Goal: Register for event/course: Register for event/course

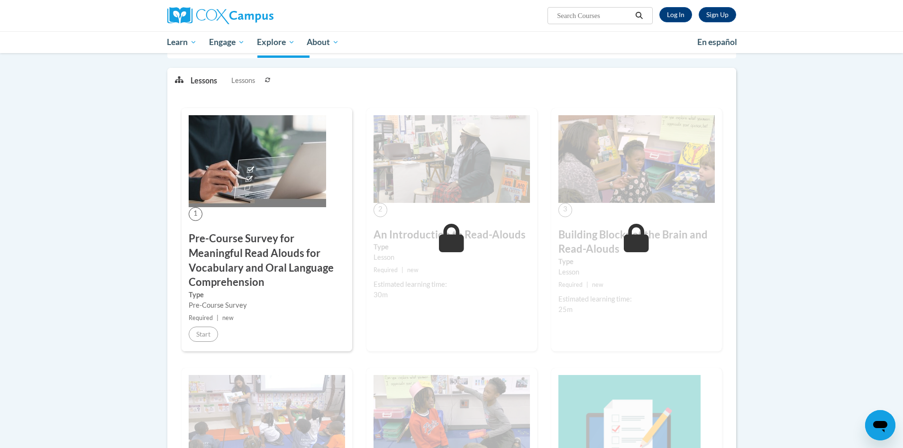
scroll to position [142, 0]
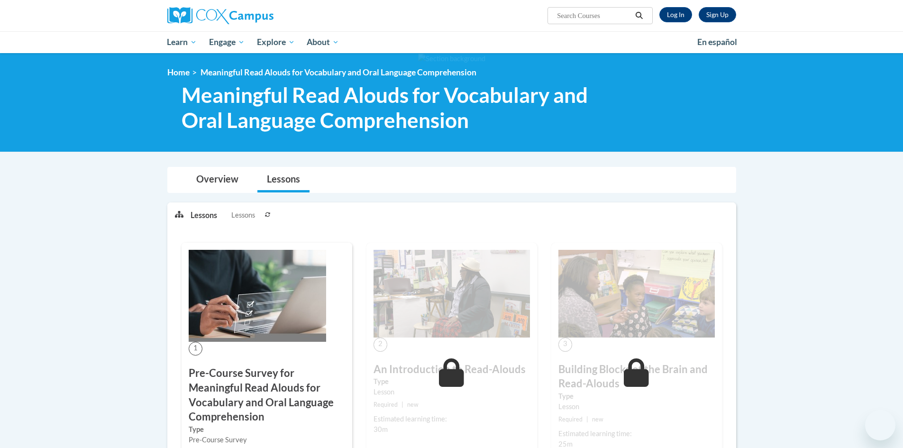
click at [679, 14] on link "Log In" at bounding box center [675, 14] width 33 height 15
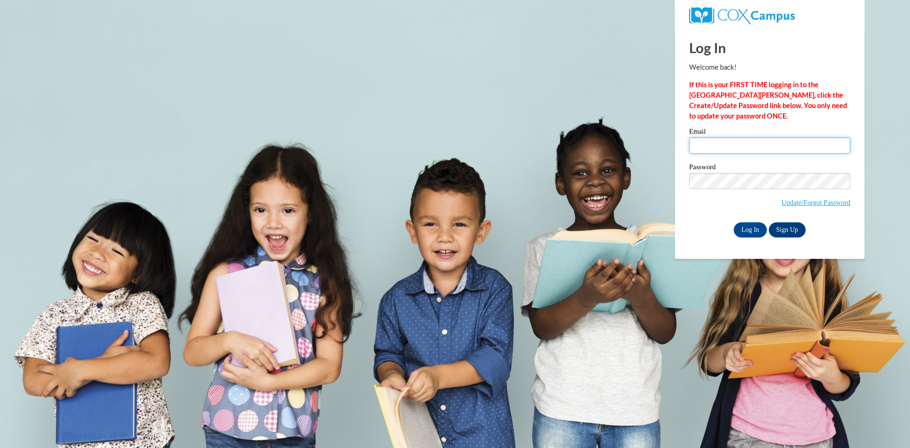
click at [768, 141] on input "Email" at bounding box center [769, 145] width 161 height 16
type input "[EMAIL_ADDRESS][DOMAIN_NAME]"
click at [750, 224] on input "Log In" at bounding box center [750, 229] width 33 height 15
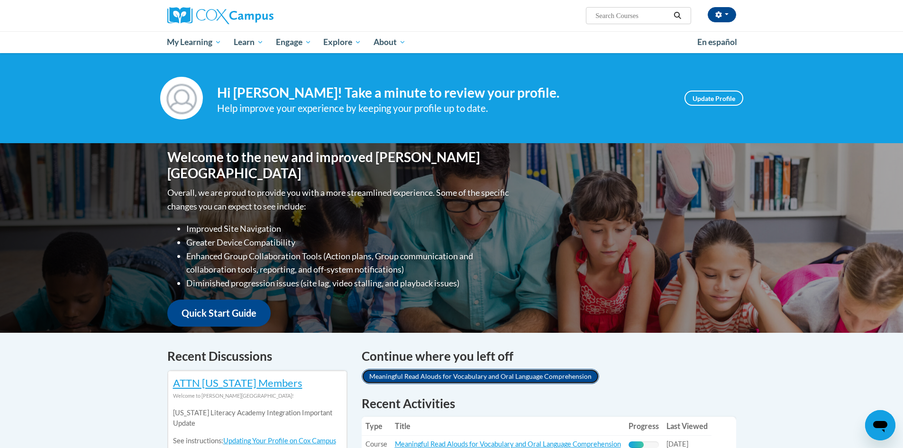
click at [583, 375] on link "Meaningful Read Alouds for Vocabulary and Oral Language Comprehension" at bounding box center [481, 376] width 238 height 15
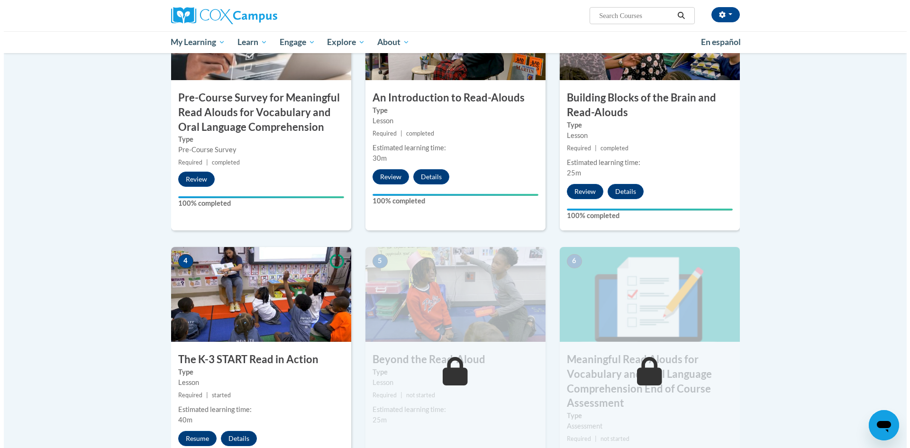
scroll to position [332, 0]
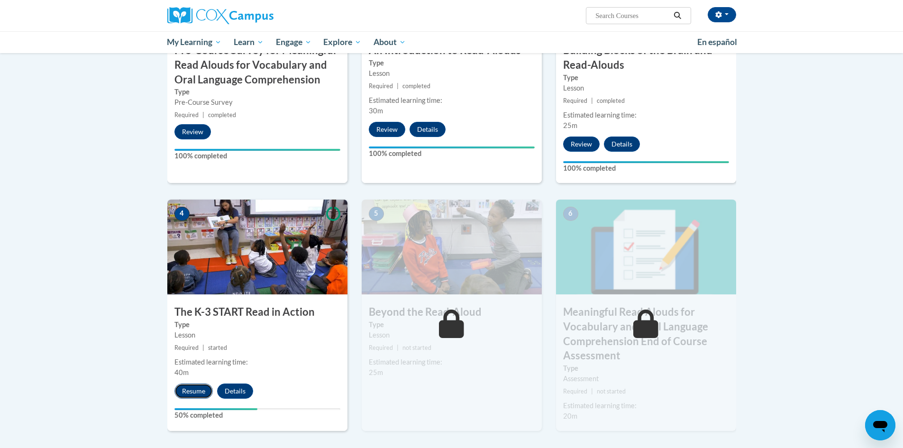
click at [193, 393] on button "Resume" at bounding box center [193, 391] width 38 height 15
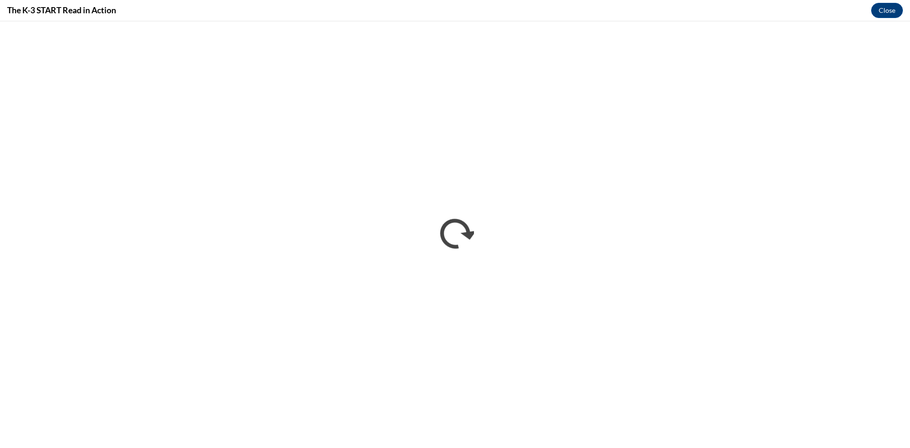
scroll to position [0, 0]
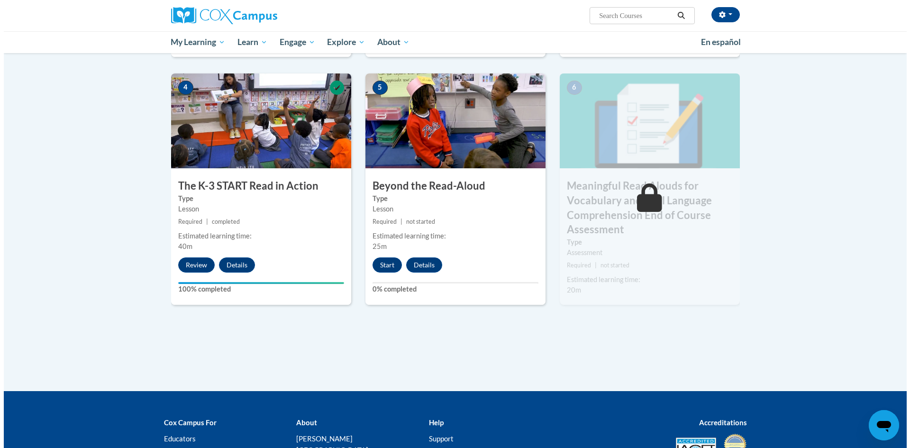
scroll to position [522, 0]
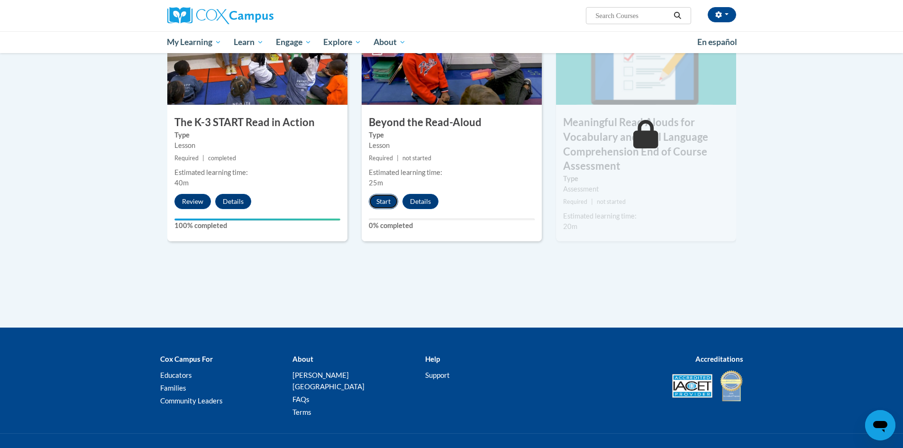
click at [387, 201] on button "Start" at bounding box center [383, 201] width 29 height 15
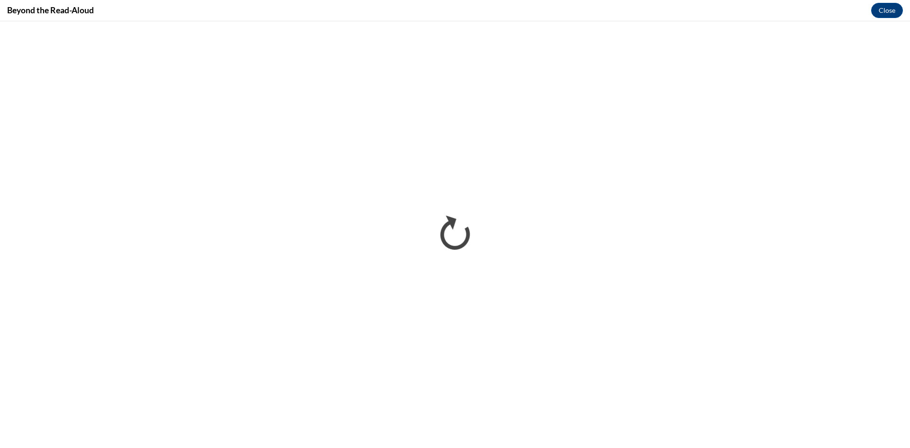
scroll to position [0, 0]
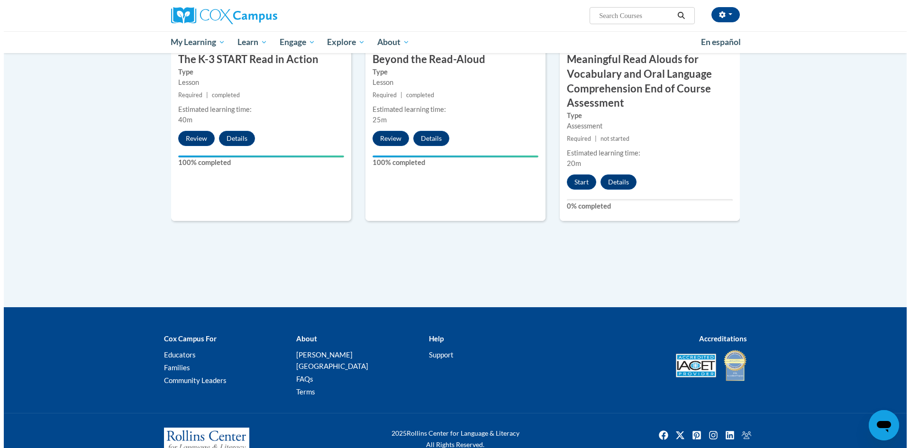
scroll to position [600, 0]
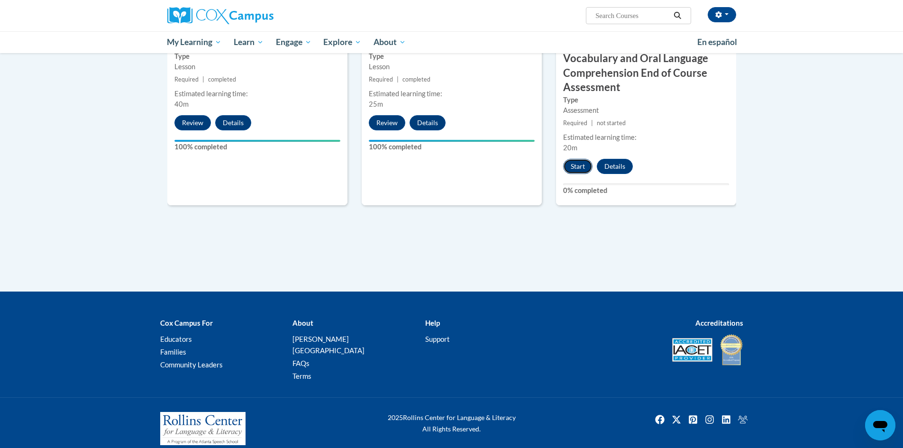
click at [581, 166] on button "Start" at bounding box center [577, 166] width 29 height 15
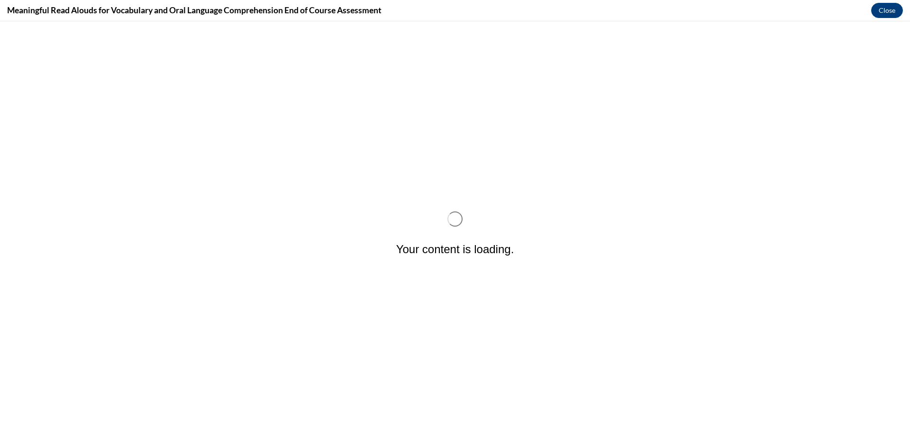
scroll to position [0, 0]
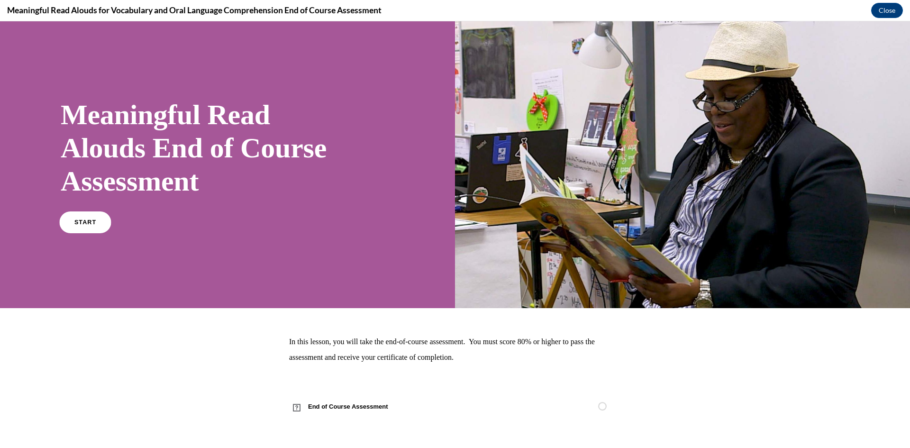
click at [72, 221] on link "START" at bounding box center [85, 222] width 52 height 22
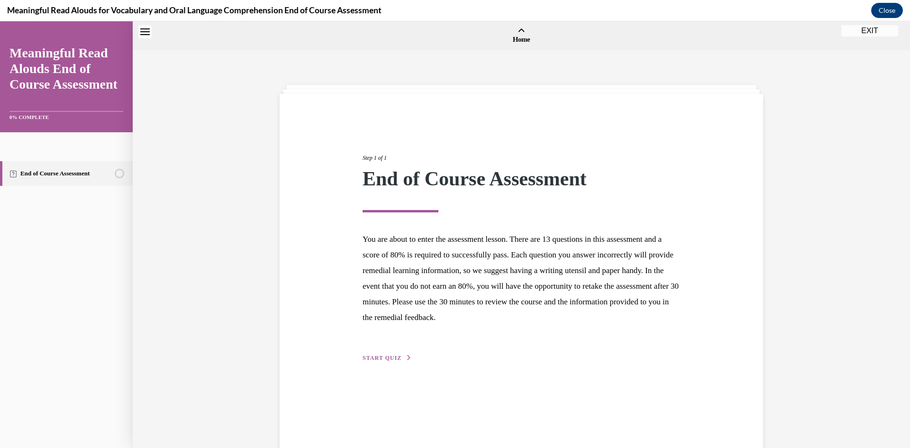
scroll to position [29, 0]
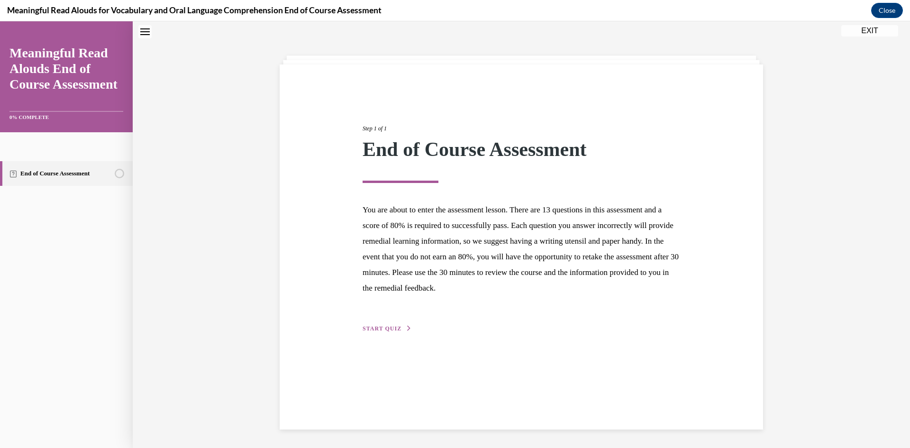
click at [375, 327] on span "START QUIZ" at bounding box center [382, 328] width 39 height 7
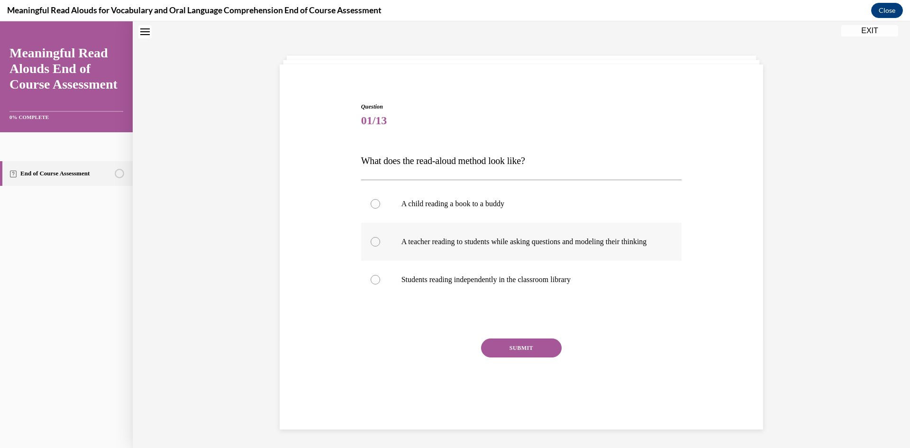
click at [364, 247] on label "A teacher reading to students while asking questions and modeling their thinking" at bounding box center [521, 242] width 321 height 38
click at [371, 247] on input "A teacher reading to students while asking questions and modeling their thinking" at bounding box center [375, 241] width 9 height 9
radio input "true"
click at [507, 357] on button "SUBMIT" at bounding box center [521, 348] width 81 height 19
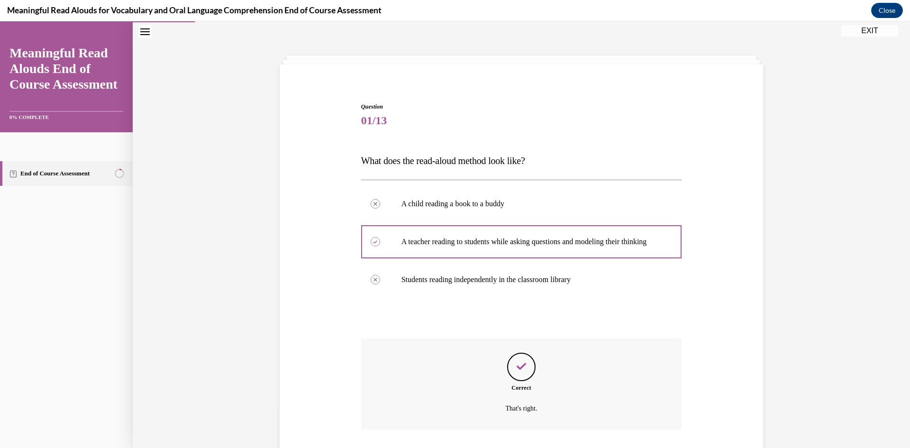
scroll to position [103, 0]
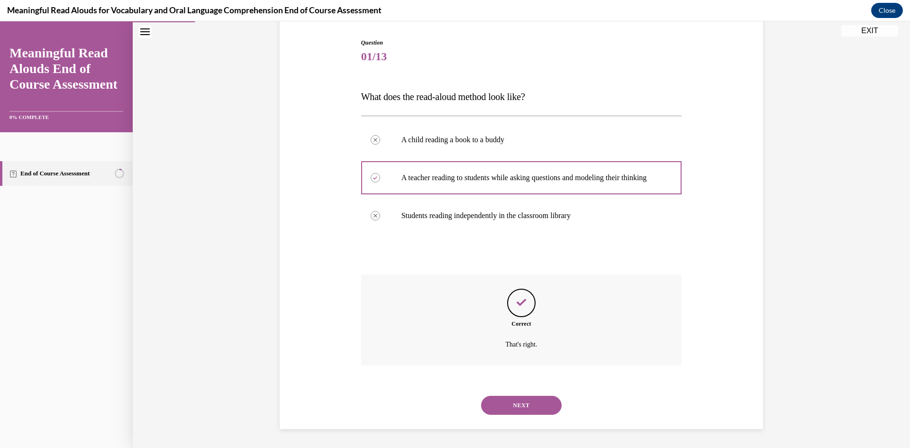
click at [542, 407] on button "NEXT" at bounding box center [521, 405] width 81 height 19
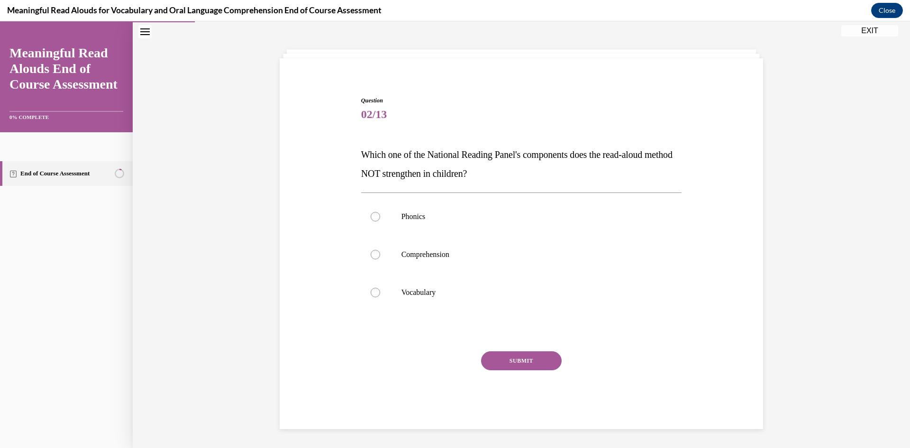
scroll to position [36, 0]
click at [376, 216] on div at bounding box center [375, 216] width 9 height 9
click at [376, 216] on input "Phonics" at bounding box center [375, 216] width 9 height 9
radio input "true"
click at [508, 358] on button "SUBMIT" at bounding box center [521, 360] width 81 height 19
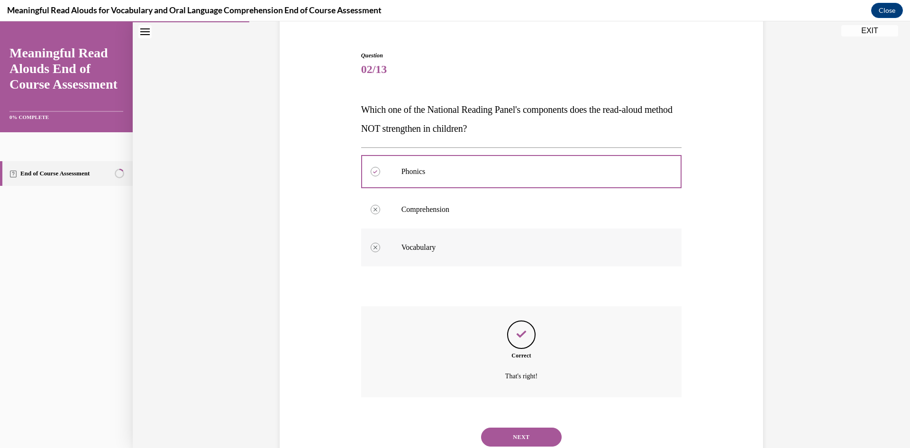
scroll to position [112, 0]
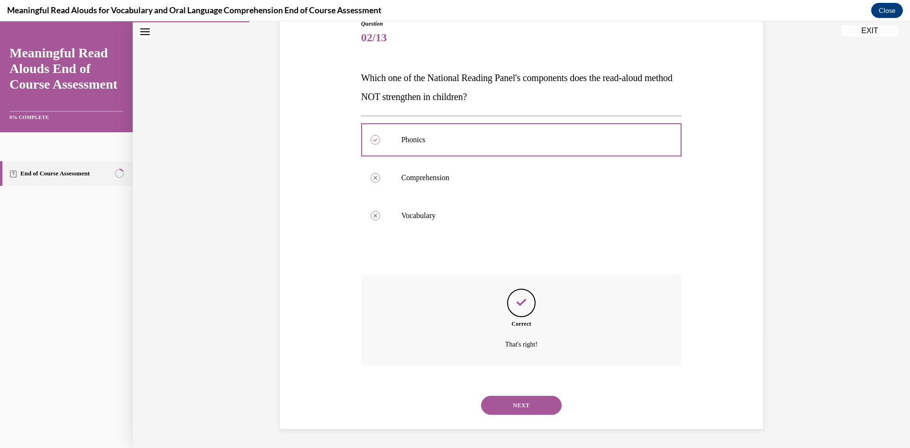
click at [543, 407] on button "NEXT" at bounding box center [521, 405] width 81 height 19
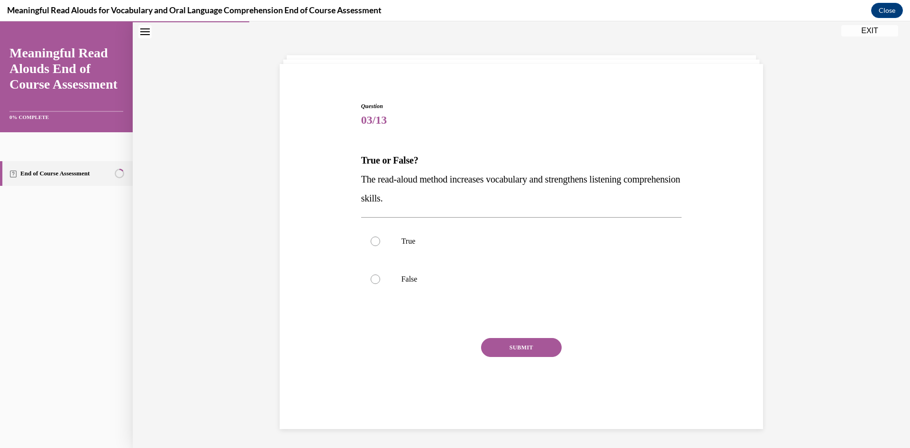
scroll to position [30, 0]
drag, startPoint x: 376, startPoint y: 243, endPoint x: 411, endPoint y: 258, distance: 38.0
click at [376, 243] on label "True" at bounding box center [521, 241] width 321 height 38
click at [376, 243] on input "True" at bounding box center [375, 241] width 9 height 9
radio input "true"
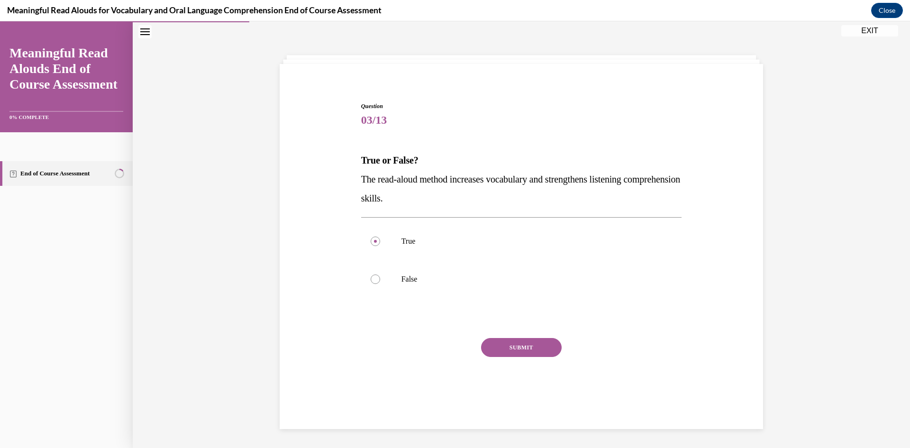
click at [539, 349] on button "SUBMIT" at bounding box center [521, 347] width 81 height 19
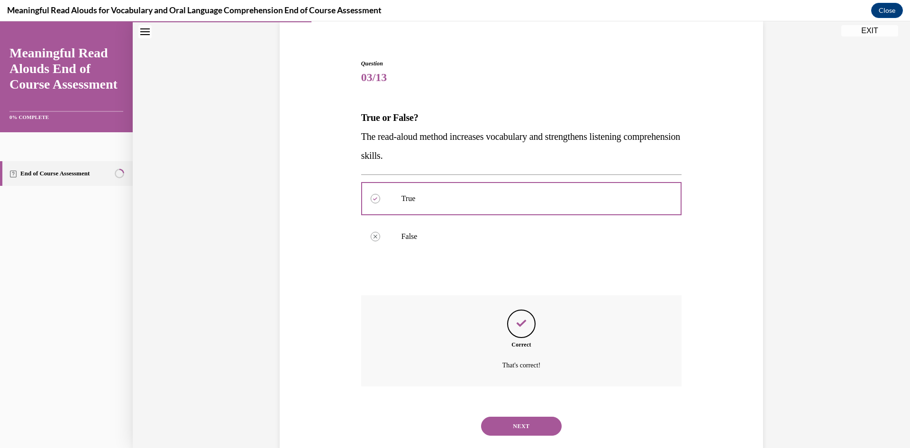
scroll to position [93, 0]
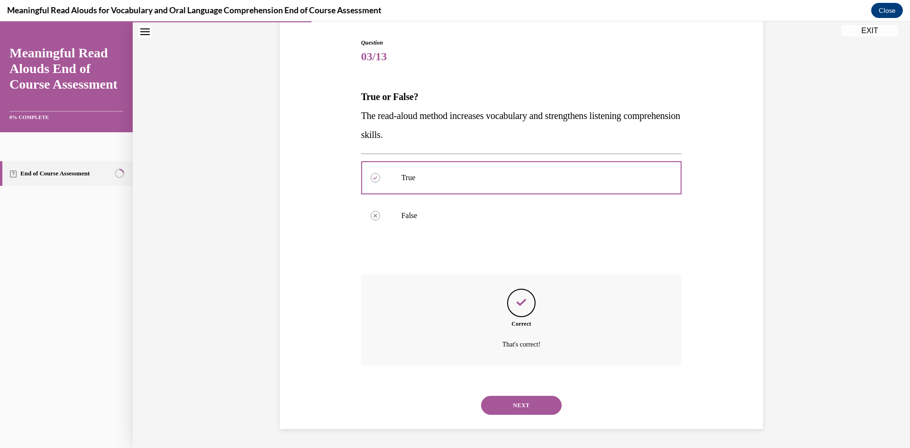
click at [515, 407] on button "NEXT" at bounding box center [521, 405] width 81 height 19
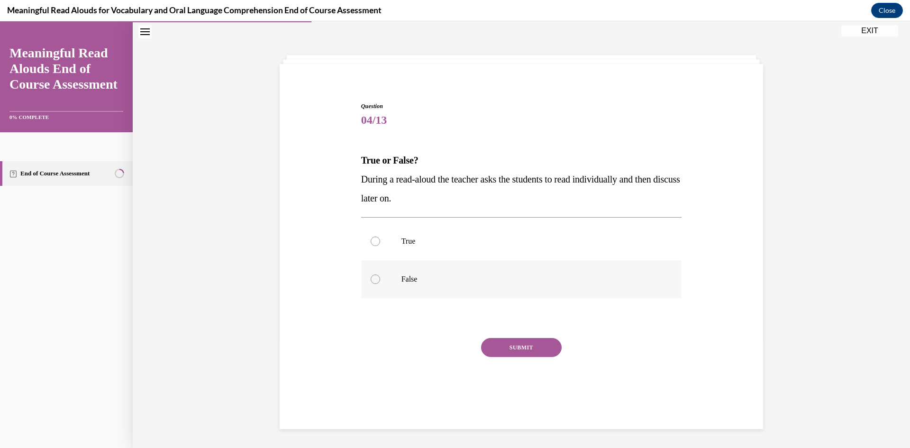
click at [370, 274] on label "False" at bounding box center [521, 279] width 321 height 38
click at [371, 274] on input "False" at bounding box center [375, 278] width 9 height 9
radio input "true"
click at [484, 341] on button "SUBMIT" at bounding box center [521, 347] width 81 height 19
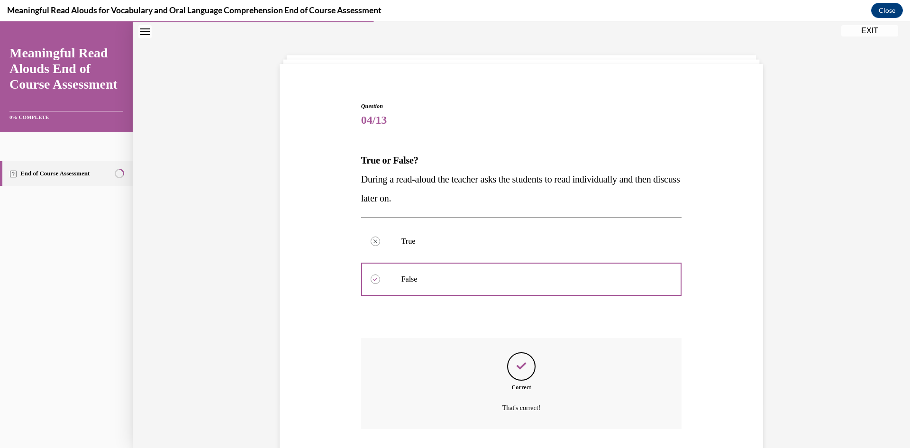
scroll to position [93, 0]
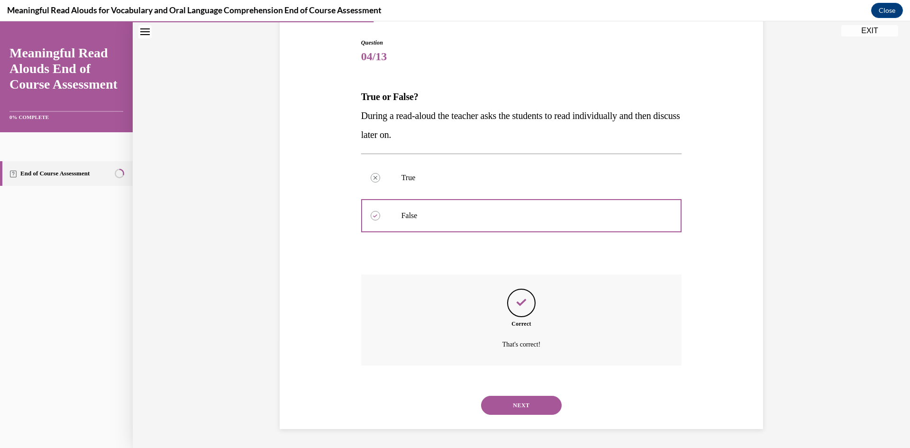
drag, startPoint x: 523, startPoint y: 408, endPoint x: 523, endPoint y: 393, distance: 14.2
click at [523, 408] on button "NEXT" at bounding box center [521, 405] width 81 height 19
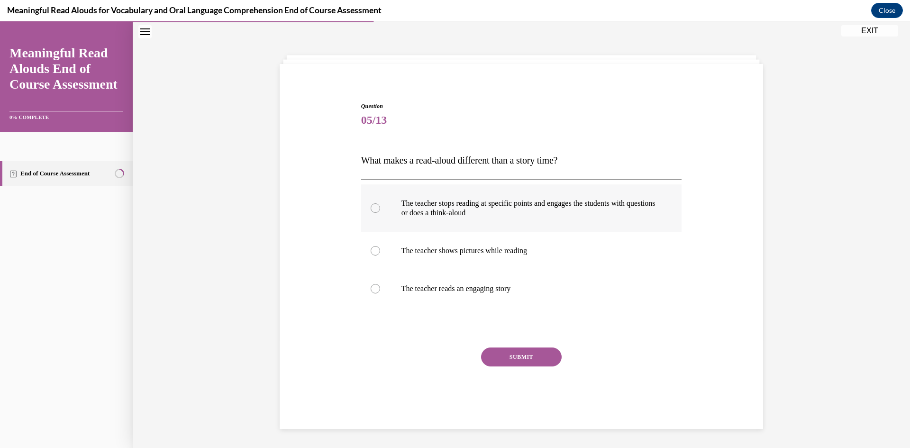
click at [375, 208] on div at bounding box center [375, 207] width 9 height 9
click at [375, 208] on input "The teacher stops reading at specific points and engages the students with ques…" at bounding box center [375, 207] width 9 height 9
radio input "true"
click at [519, 362] on button "SUBMIT" at bounding box center [521, 357] width 81 height 19
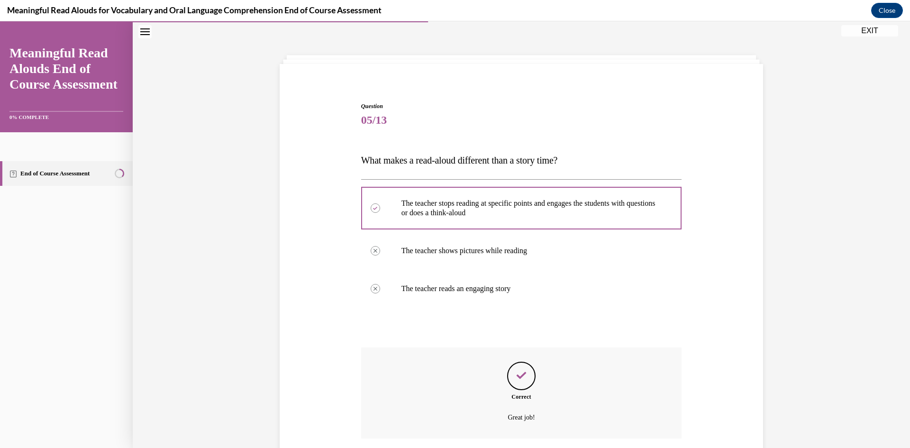
scroll to position [103, 0]
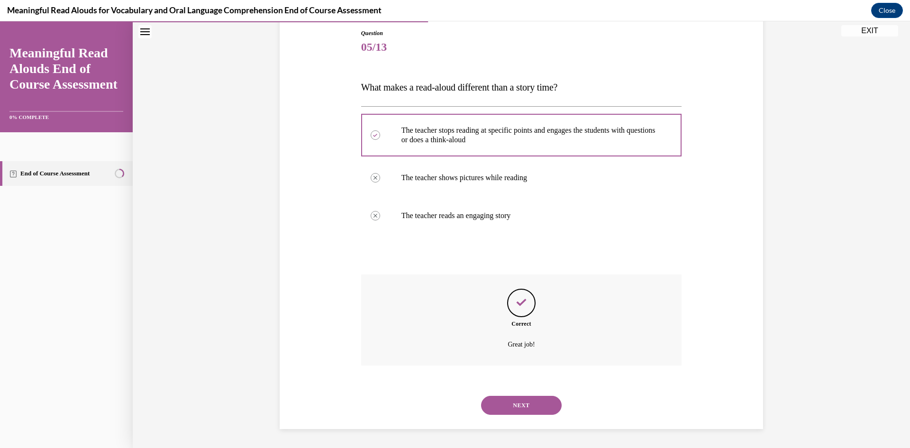
click at [523, 403] on button "NEXT" at bounding box center [521, 405] width 81 height 19
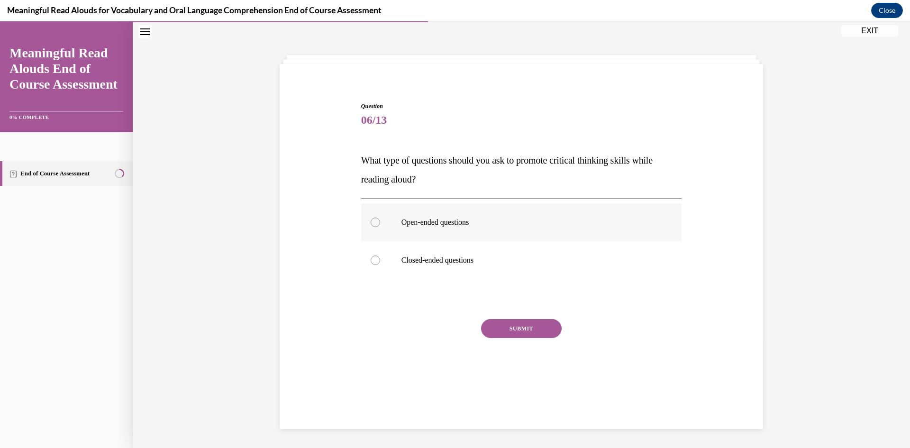
click at [366, 222] on label "Open-ended questions" at bounding box center [521, 222] width 321 height 38
click at [371, 222] on input "Open-ended questions" at bounding box center [375, 222] width 9 height 9
radio input "true"
click at [511, 331] on button "SUBMIT" at bounding box center [521, 328] width 81 height 19
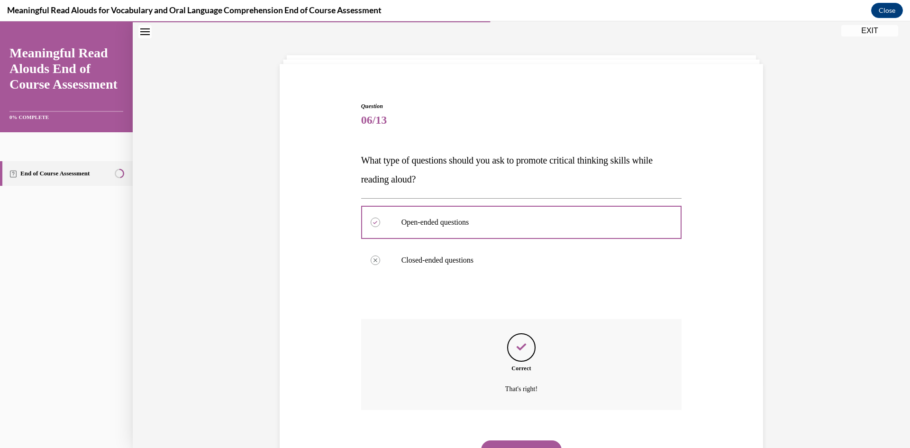
scroll to position [74, 0]
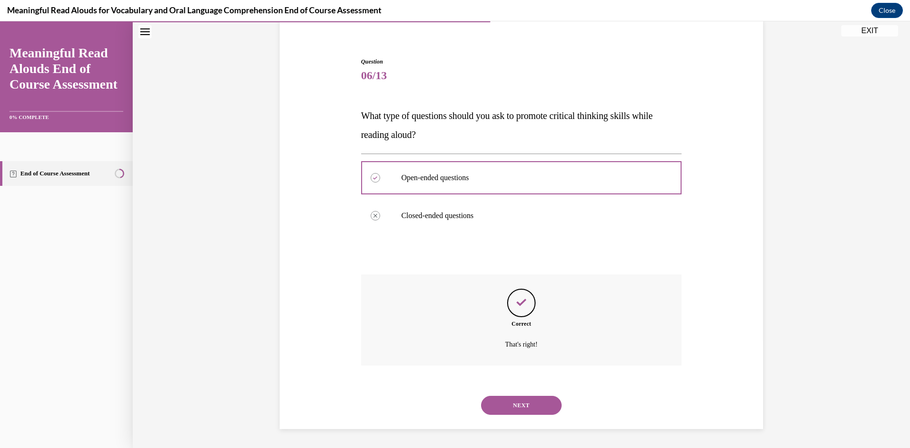
click at [524, 411] on button "NEXT" at bounding box center [521, 405] width 81 height 19
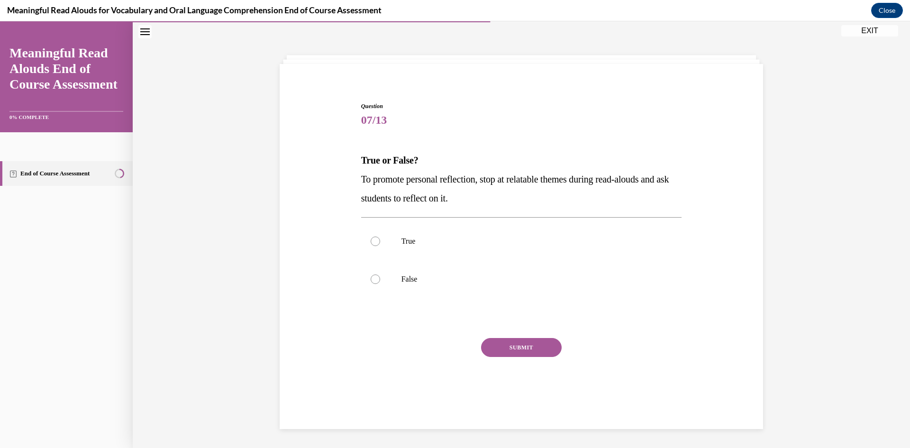
scroll to position [30, 0]
click at [372, 242] on div at bounding box center [375, 241] width 9 height 9
click at [372, 242] on input "True" at bounding box center [375, 241] width 9 height 9
radio input "true"
click at [518, 346] on button "SUBMIT" at bounding box center [521, 347] width 81 height 19
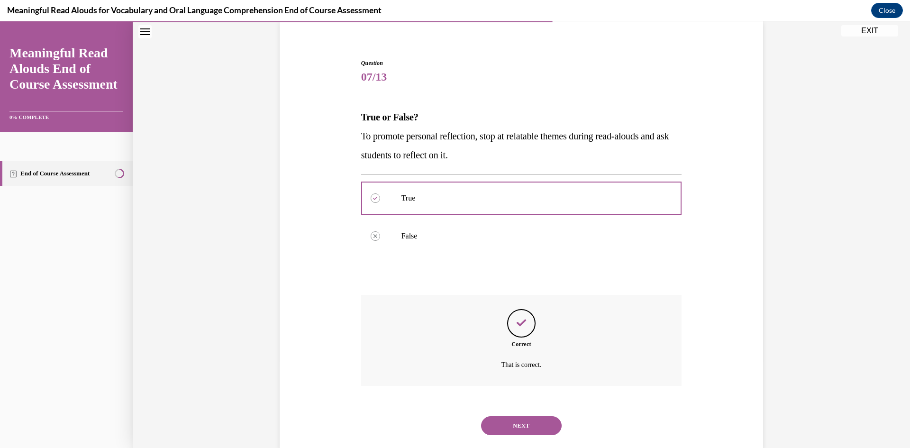
scroll to position [93, 0]
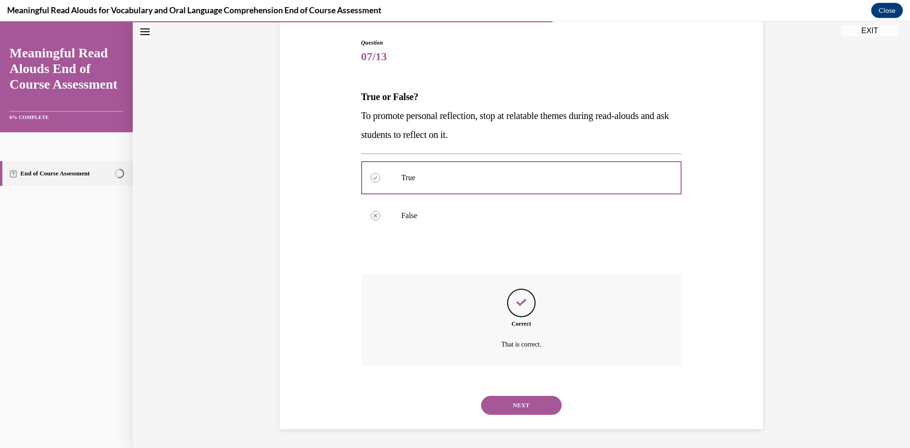
click at [509, 405] on button "NEXT" at bounding box center [521, 405] width 81 height 19
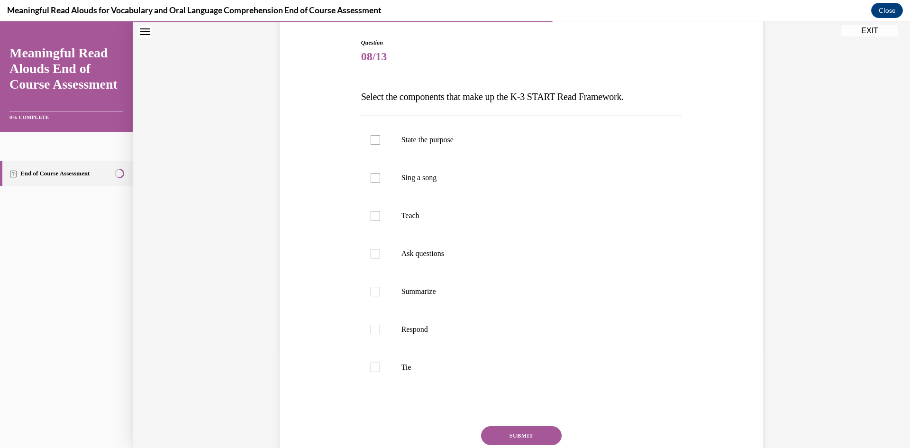
scroll to position [50, 0]
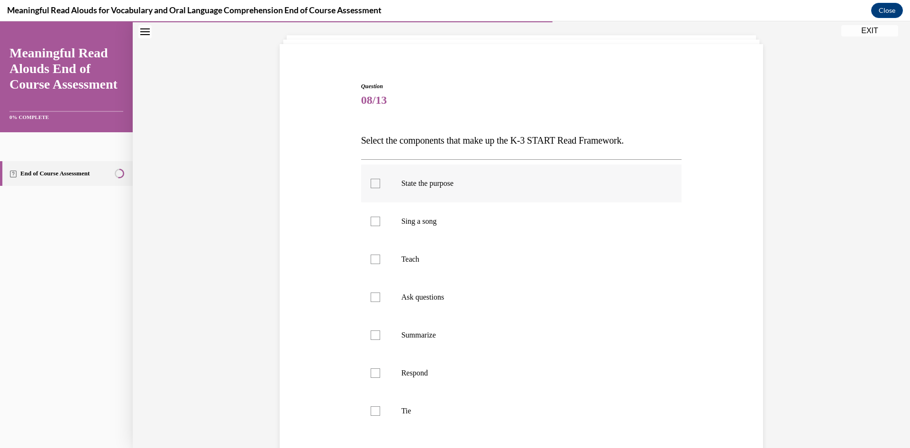
click at [371, 183] on div at bounding box center [375, 183] width 9 height 9
click at [371, 183] on input "State the purpose" at bounding box center [375, 183] width 9 height 9
checkbox input "true"
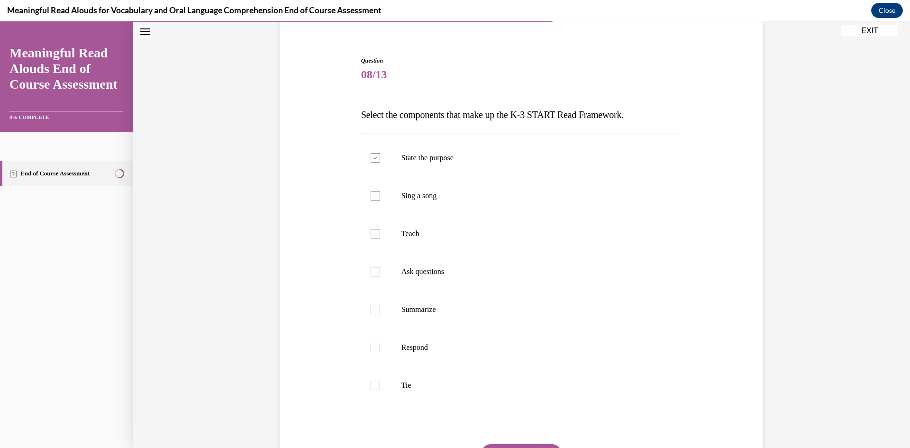
scroll to position [97, 0]
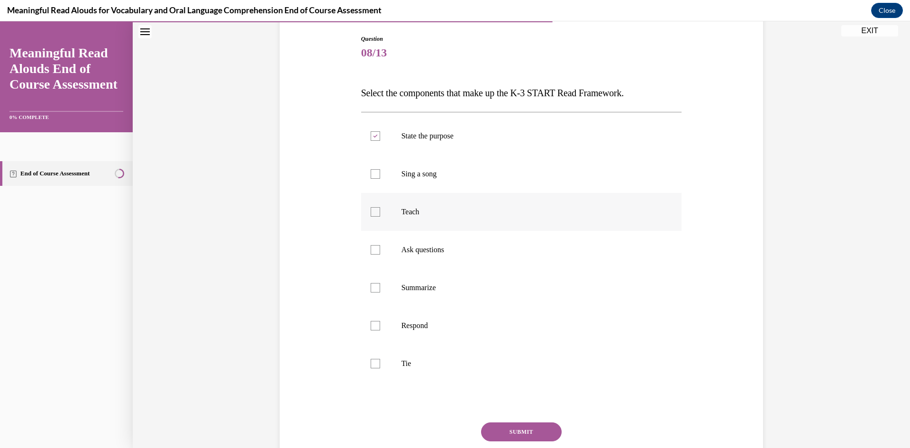
click at [371, 212] on div at bounding box center [375, 211] width 9 height 9
click at [371, 212] on input "Teach" at bounding box center [375, 211] width 9 height 9
checkbox input "true"
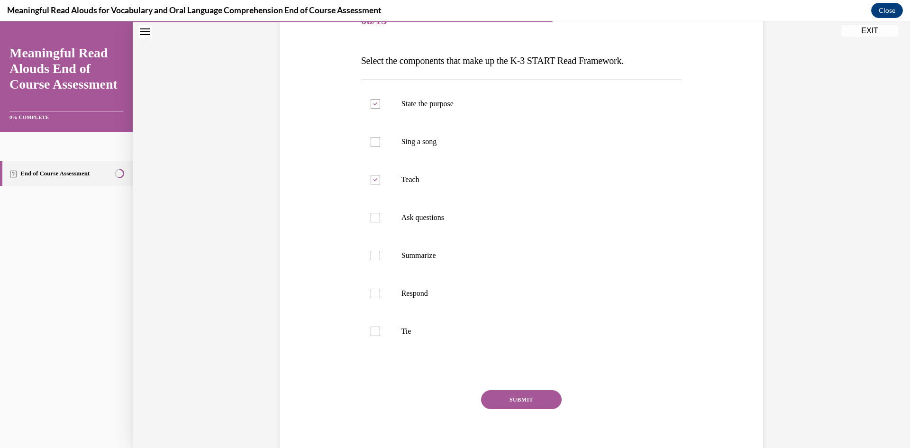
scroll to position [145, 0]
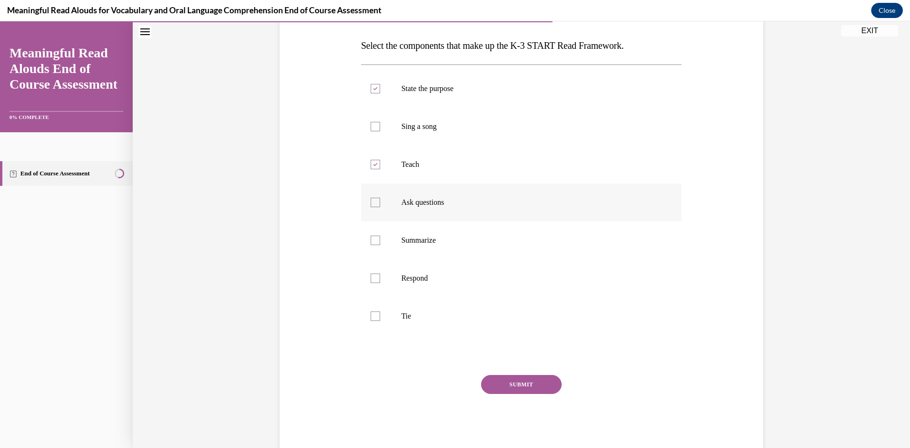
click at [365, 198] on label "Ask questions" at bounding box center [521, 202] width 321 height 38
click at [371, 198] on input "Ask questions" at bounding box center [375, 202] width 9 height 9
checkbox input "true"
click at [373, 279] on div at bounding box center [375, 278] width 9 height 9
click at [373, 279] on input "Respond" at bounding box center [375, 278] width 9 height 9
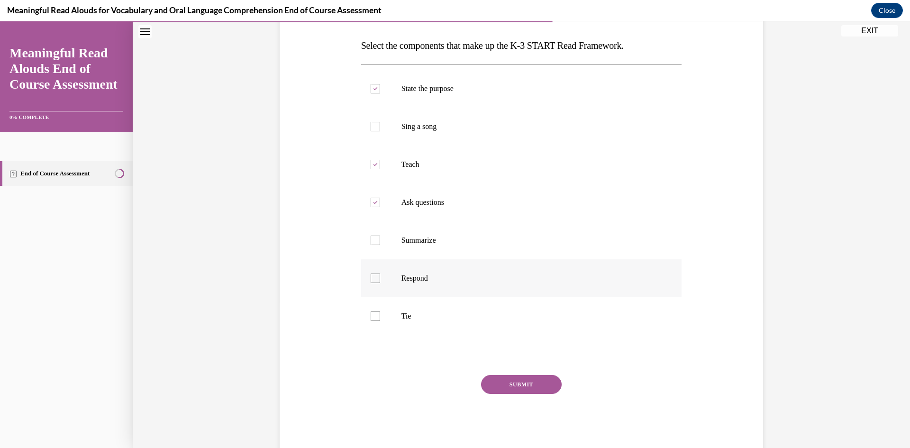
checkbox input "true"
click at [373, 315] on div at bounding box center [375, 315] width 9 height 9
click at [373, 315] on input "Tie" at bounding box center [375, 315] width 9 height 9
checkbox input "true"
click at [508, 380] on button "SUBMIT" at bounding box center [521, 384] width 81 height 19
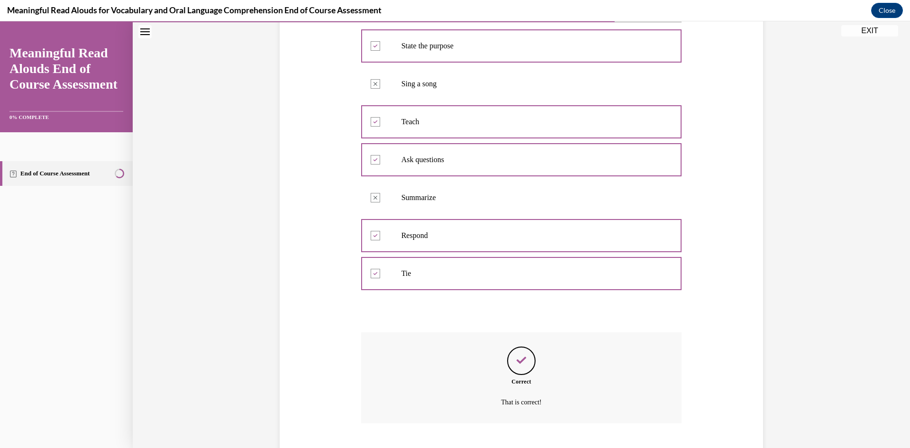
scroll to position [245, 0]
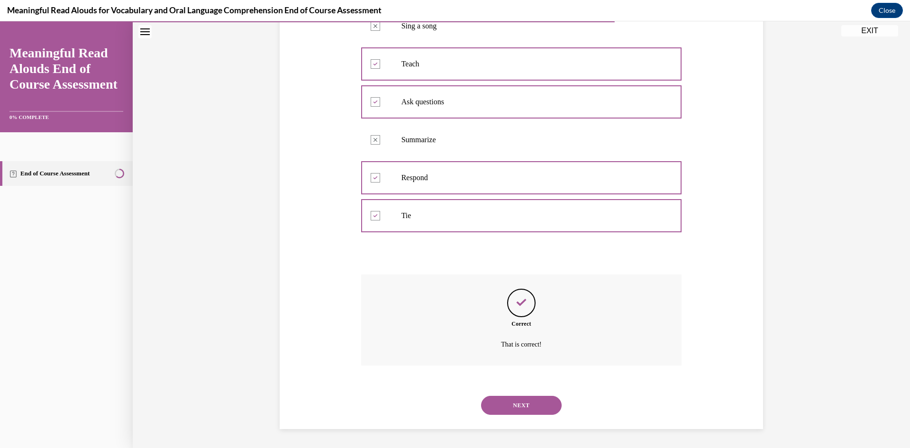
click at [526, 403] on button "NEXT" at bounding box center [521, 405] width 81 height 19
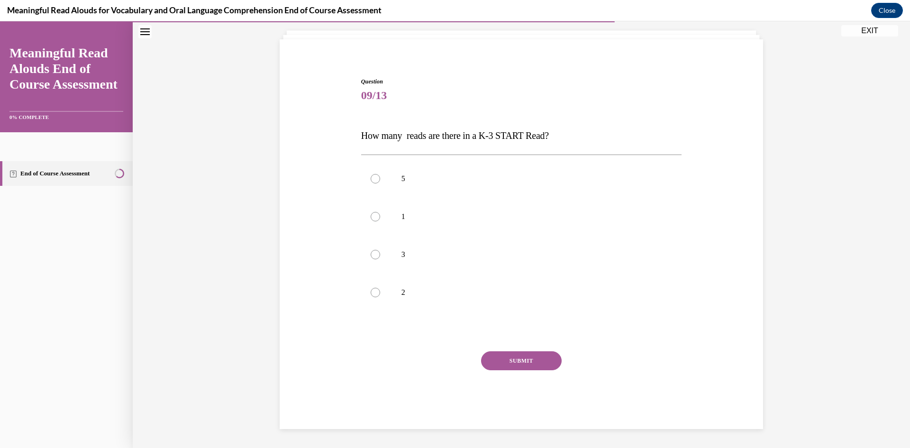
scroll to position [55, 0]
click at [375, 260] on label "3" at bounding box center [521, 255] width 321 height 38
click at [375, 259] on input "3" at bounding box center [375, 254] width 9 height 9
radio input "true"
click at [509, 366] on button "SUBMIT" at bounding box center [521, 360] width 81 height 19
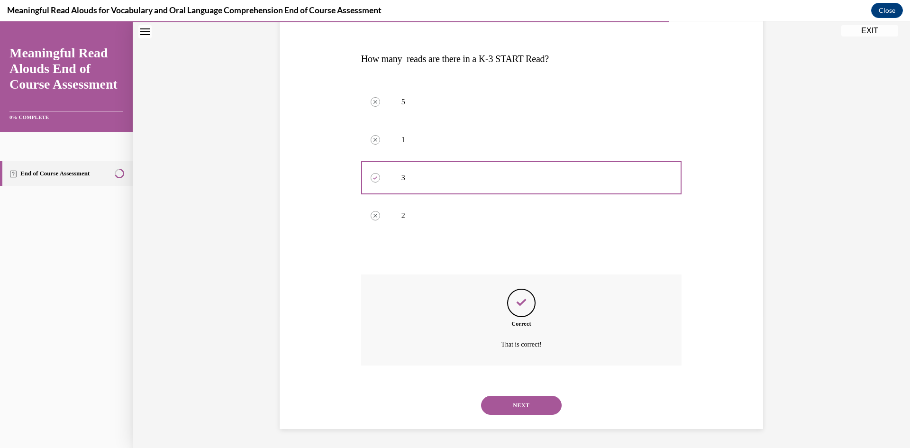
click at [538, 404] on button "NEXT" at bounding box center [521, 405] width 81 height 19
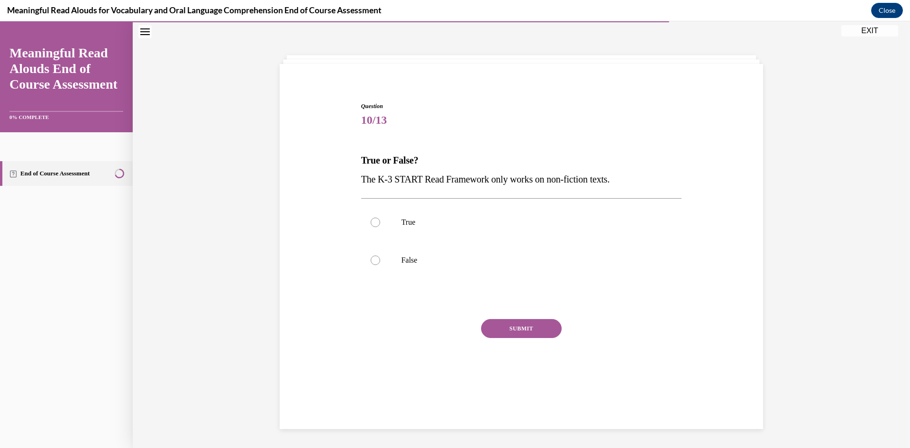
scroll to position [30, 0]
drag, startPoint x: 366, startPoint y: 256, endPoint x: 377, endPoint y: 255, distance: 11.0
click at [367, 256] on label "False" at bounding box center [521, 260] width 321 height 38
click at [371, 256] on input "False" at bounding box center [375, 260] width 9 height 9
radio input "true"
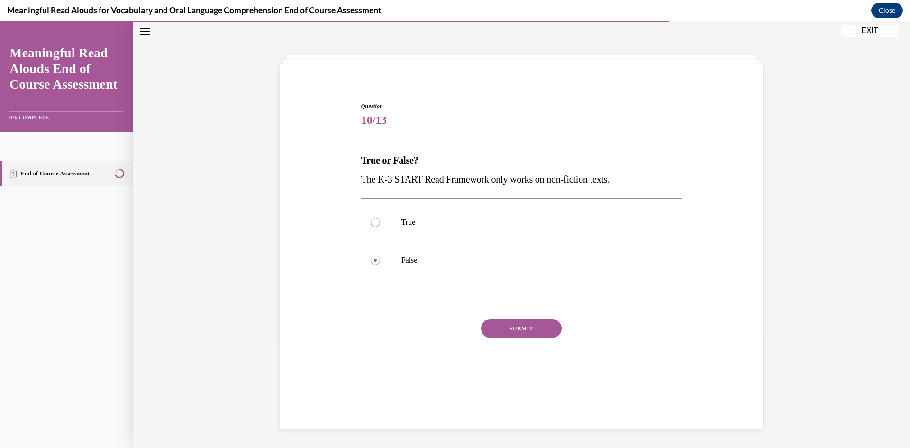
click at [500, 325] on button "SUBMIT" at bounding box center [521, 328] width 81 height 19
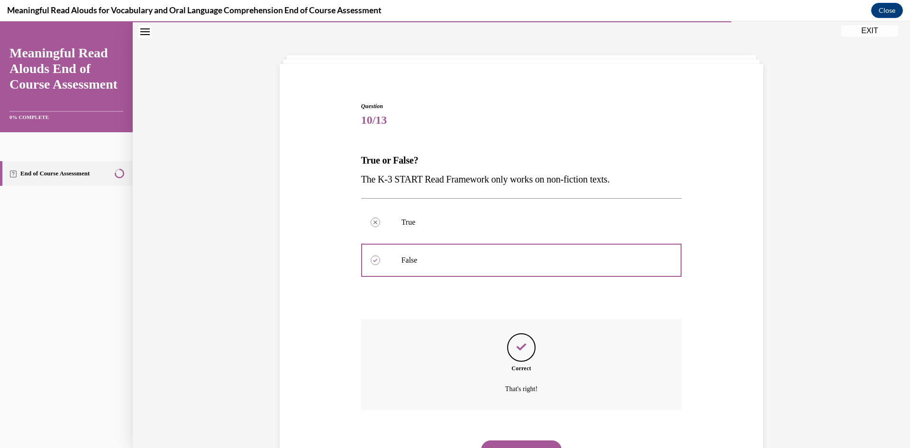
scroll to position [74, 0]
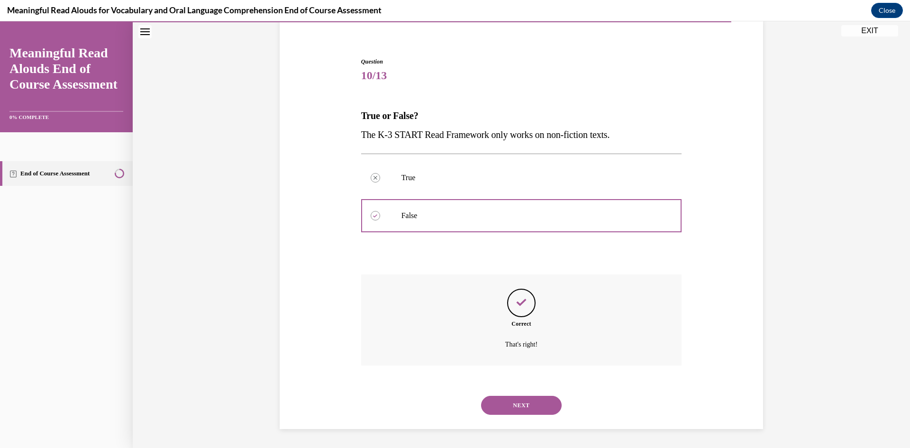
click at [524, 412] on button "NEXT" at bounding box center [521, 405] width 81 height 19
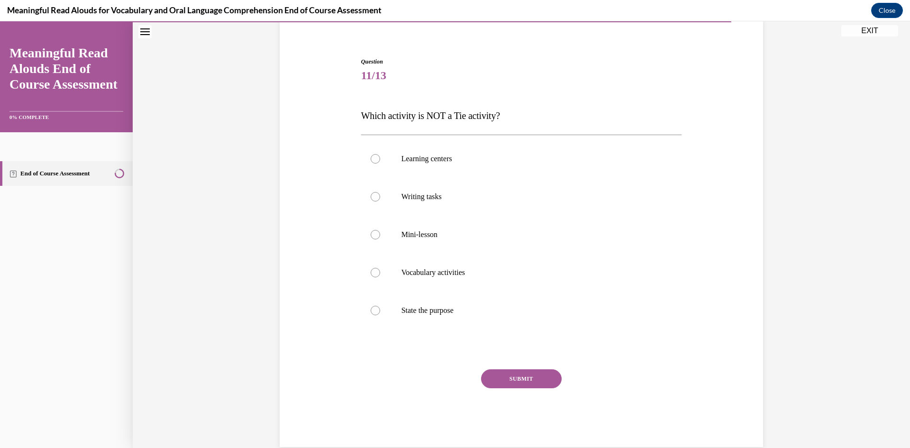
scroll to position [50, 0]
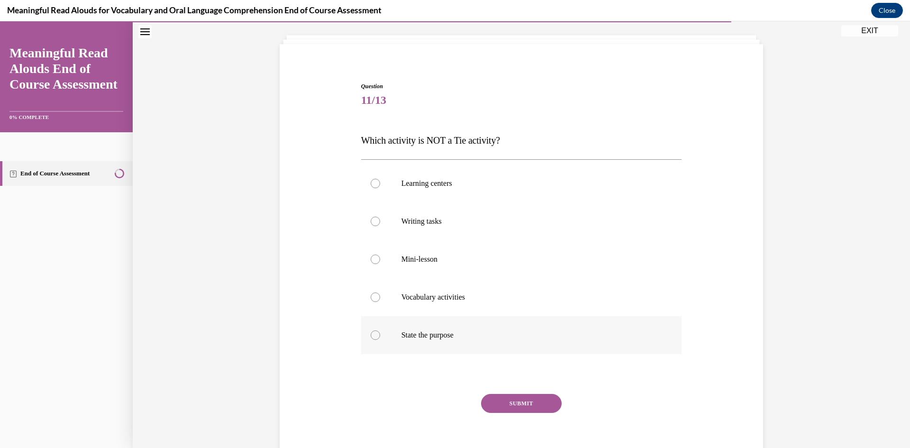
click at [370, 341] on label "State the purpose" at bounding box center [521, 335] width 321 height 38
click at [371, 340] on input "State the purpose" at bounding box center [375, 334] width 9 height 9
radio input "true"
click at [539, 403] on button "SUBMIT" at bounding box center [521, 403] width 81 height 19
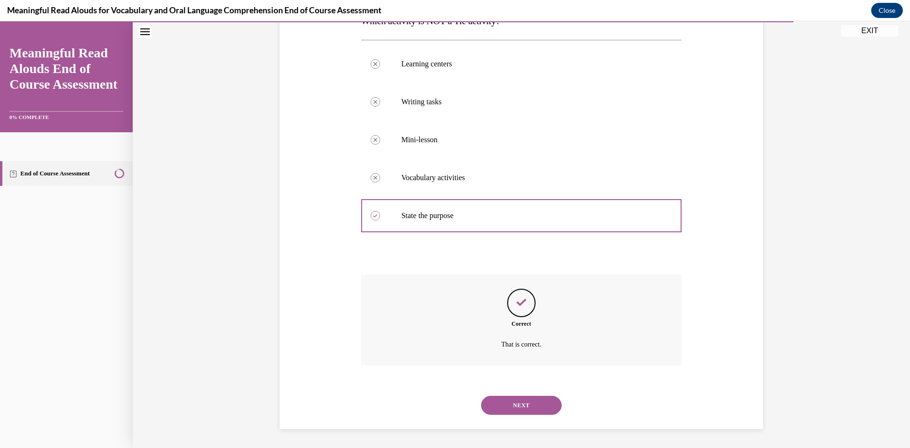
click at [535, 406] on button "NEXT" at bounding box center [521, 405] width 81 height 19
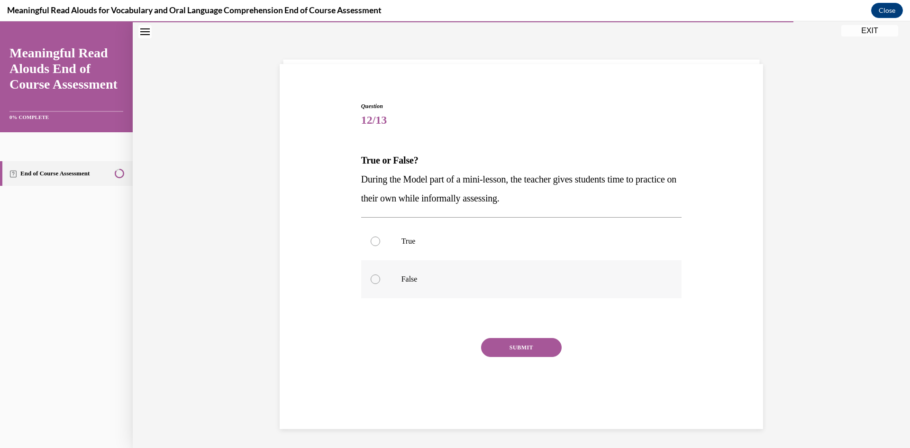
click at [373, 281] on div at bounding box center [375, 278] width 9 height 9
click at [373, 281] on input "False" at bounding box center [375, 278] width 9 height 9
radio input "true"
click at [504, 344] on button "SUBMIT" at bounding box center [521, 347] width 81 height 19
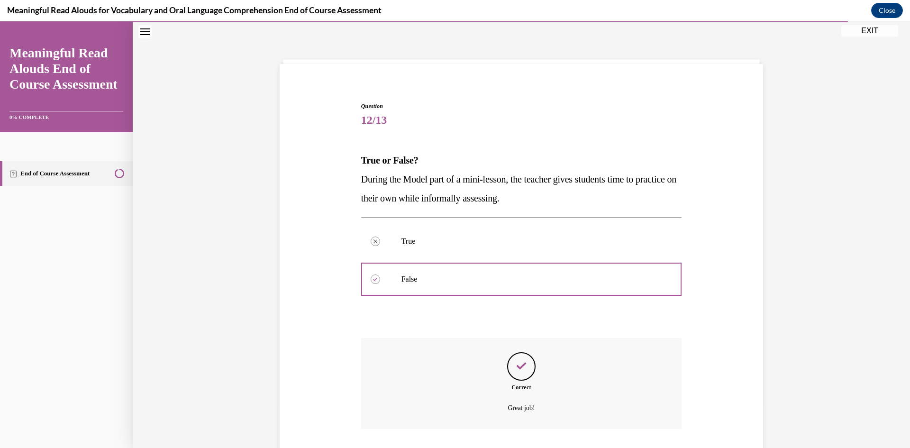
scroll to position [93, 0]
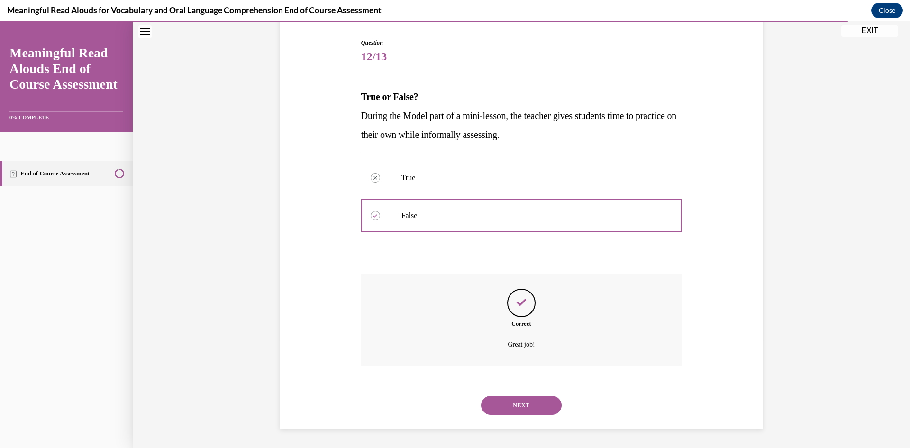
click at [522, 409] on button "NEXT" at bounding box center [521, 405] width 81 height 19
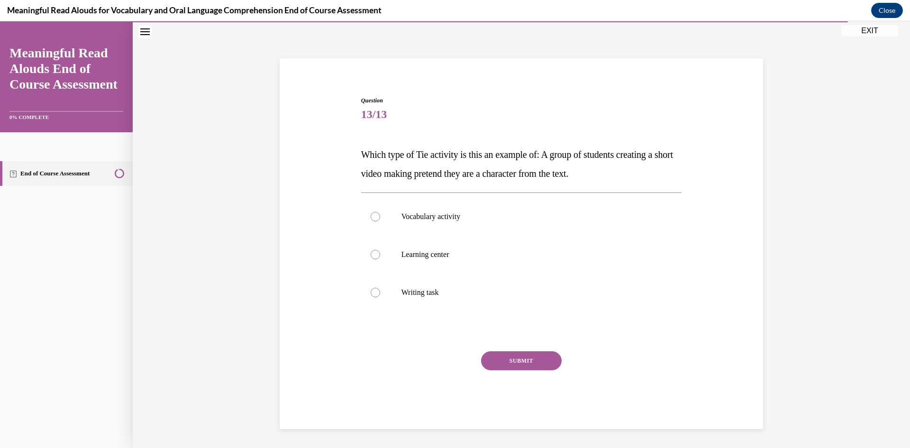
scroll to position [36, 0]
click at [373, 256] on div at bounding box center [375, 254] width 9 height 9
click at [373, 256] on input "Learning center" at bounding box center [375, 254] width 9 height 9
radio input "true"
click at [513, 358] on button "SUBMIT" at bounding box center [521, 360] width 81 height 19
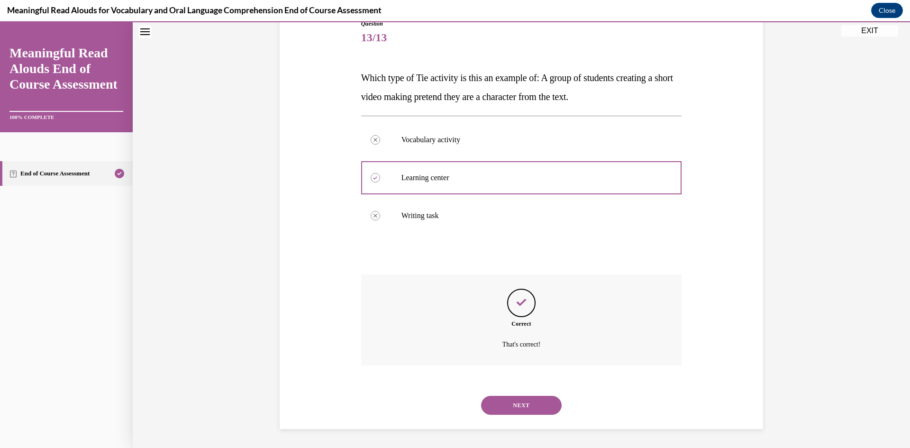
click at [531, 411] on button "NEXT" at bounding box center [521, 405] width 81 height 19
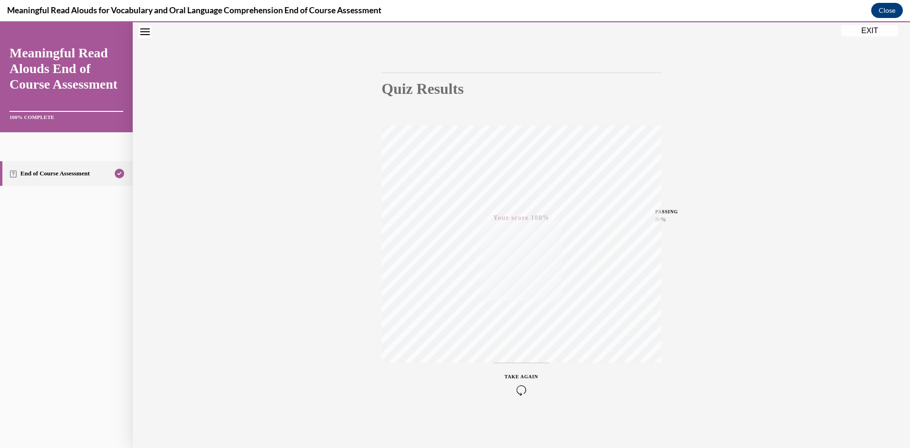
click at [865, 30] on button "EXIT" at bounding box center [870, 30] width 57 height 11
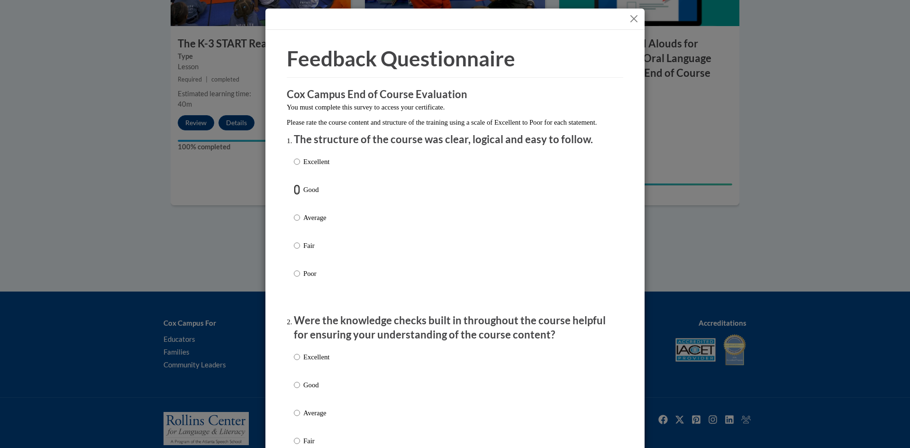
click at [294, 195] on input "Good" at bounding box center [297, 189] width 6 height 10
radio input "true"
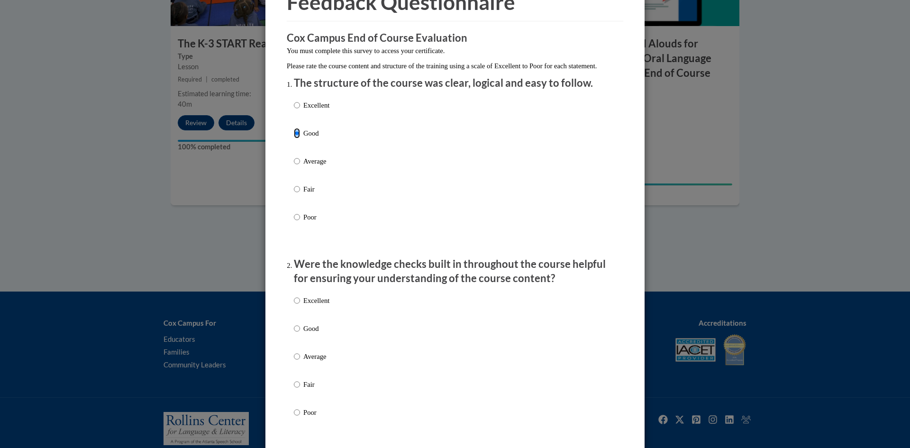
scroll to position [190, 0]
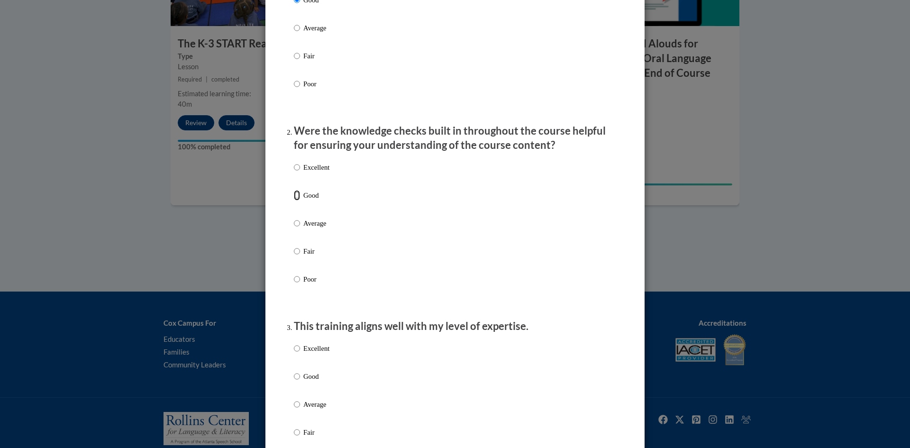
click at [294, 201] on input "Good" at bounding box center [297, 195] width 6 height 10
radio input "true"
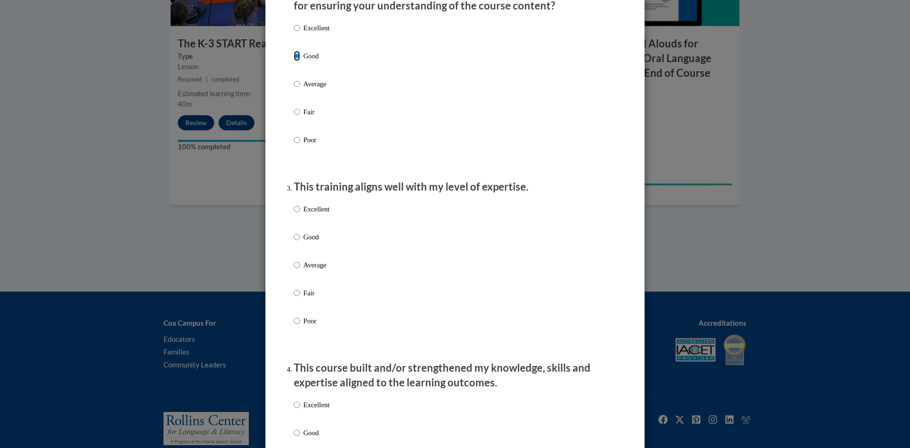
scroll to position [332, 0]
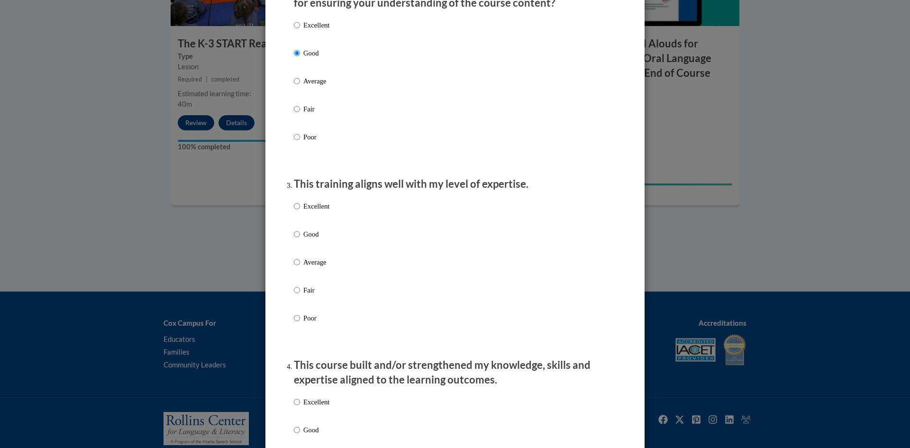
click at [297, 243] on label "Good" at bounding box center [312, 242] width 36 height 26
click at [297, 239] on input "Good" at bounding box center [297, 234] width 6 height 10
radio input "true"
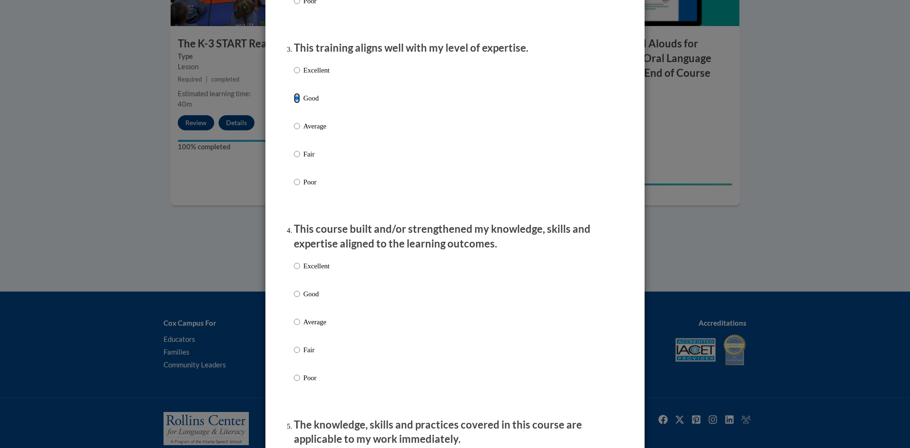
scroll to position [474, 0]
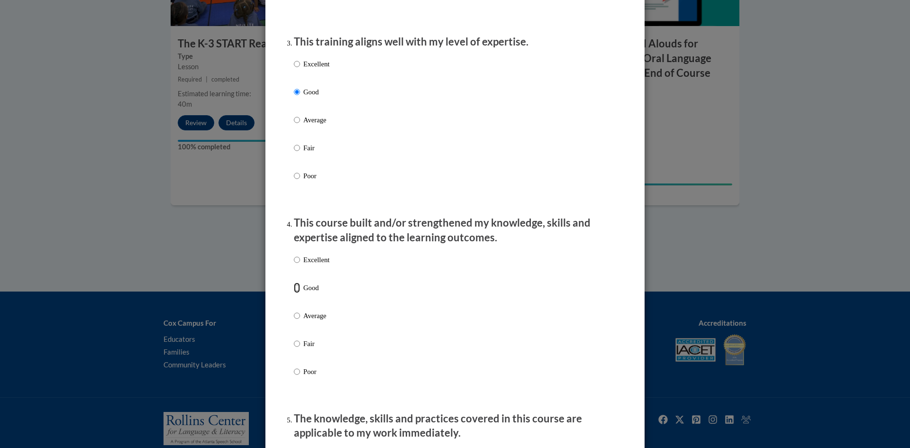
click at [295, 293] on input "Good" at bounding box center [297, 288] width 6 height 10
radio input "true"
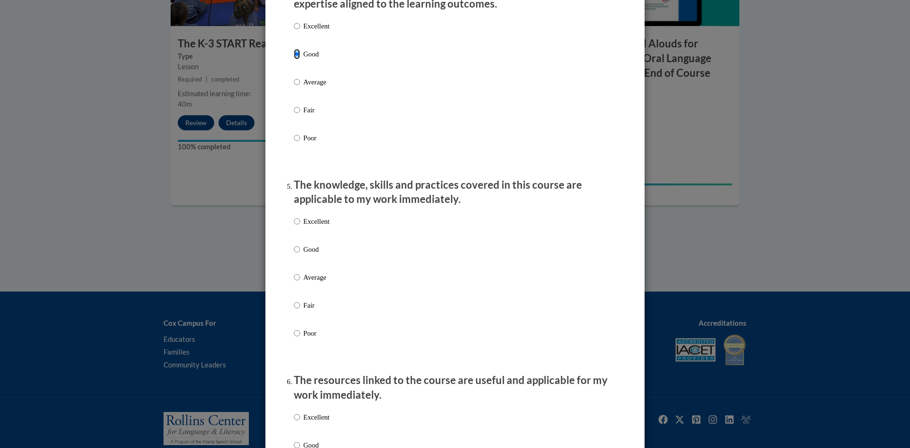
scroll to position [711, 0]
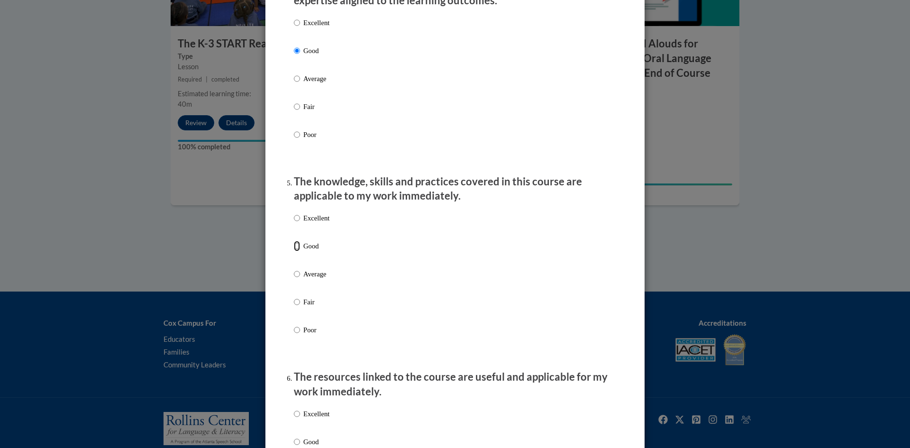
click at [294, 251] on input "Good" at bounding box center [297, 246] width 6 height 10
radio input "true"
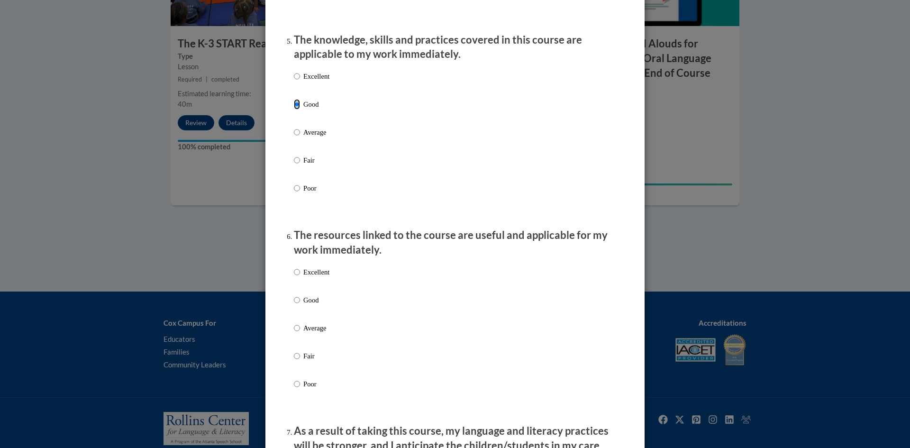
scroll to position [853, 0]
click at [294, 305] on input "Good" at bounding box center [297, 299] width 6 height 10
radio input "true"
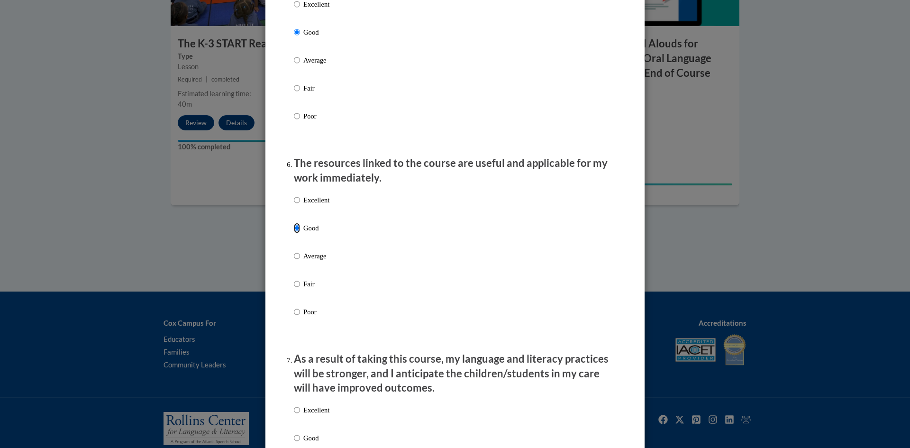
scroll to position [1043, 0]
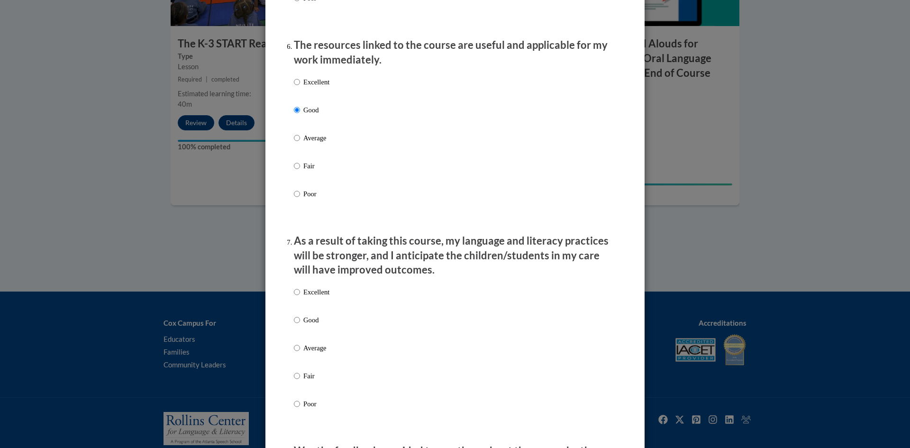
click at [297, 326] on label "Good" at bounding box center [312, 328] width 36 height 26
click at [297, 325] on input "Good" at bounding box center [297, 320] width 6 height 10
radio input "true"
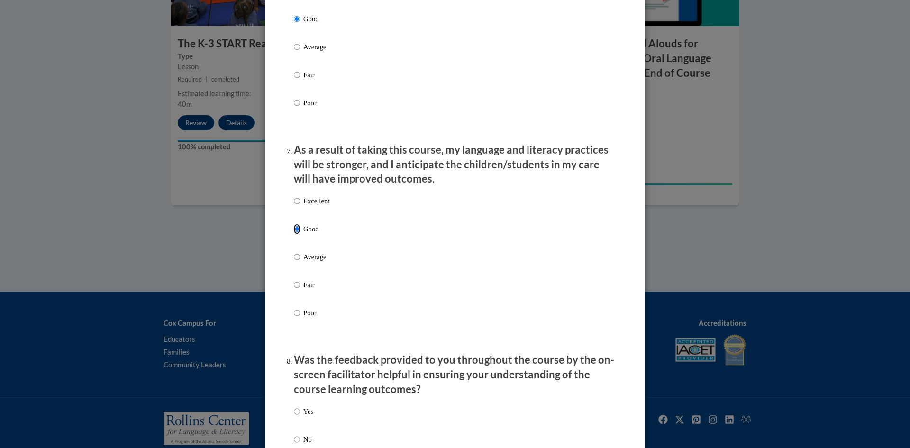
scroll to position [1233, 0]
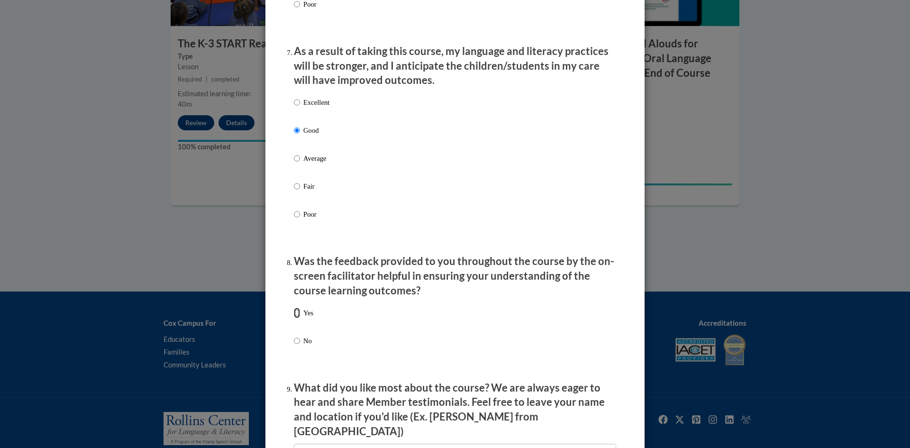
click at [294, 318] on input "Yes" at bounding box center [297, 313] width 6 height 10
radio input "true"
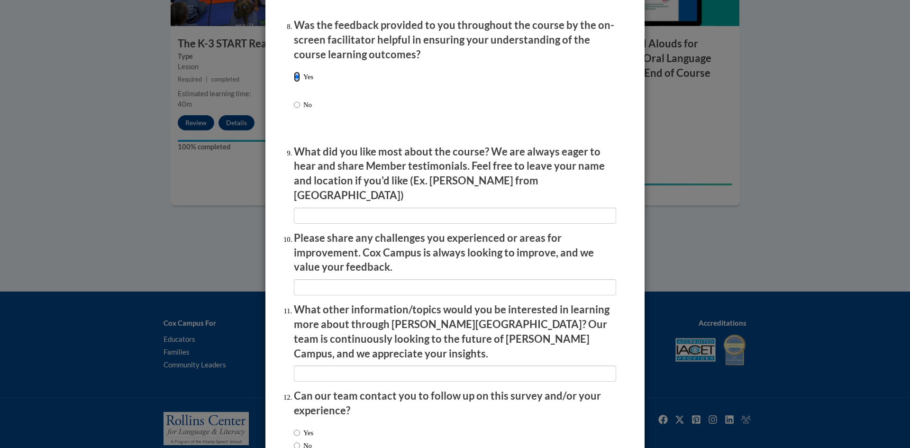
scroll to position [1470, 0]
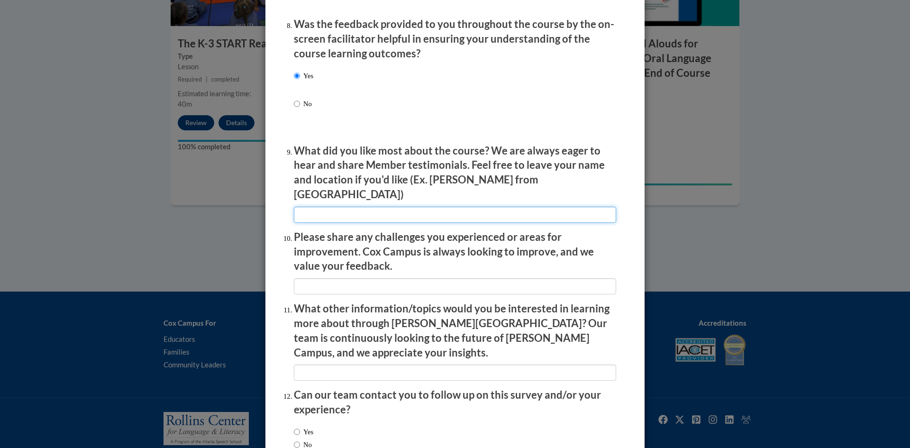
click at [323, 207] on input "textbox" at bounding box center [455, 215] width 322 height 16
type input "-"
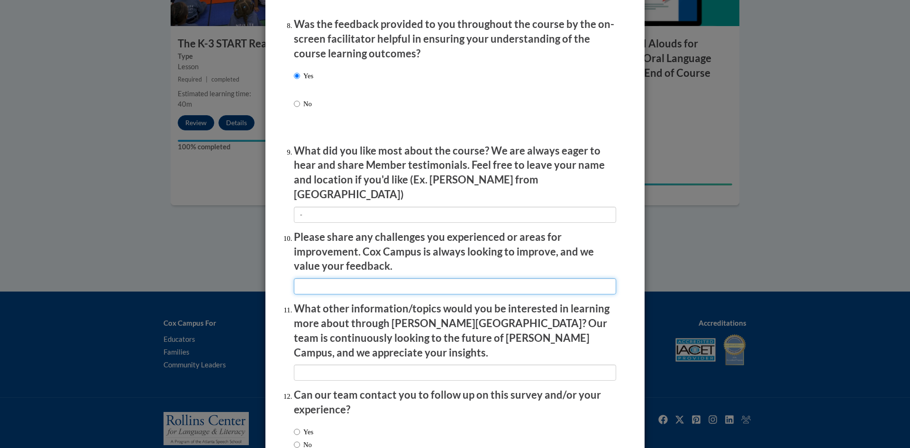
click at [320, 278] on input "textbox" at bounding box center [455, 286] width 322 height 16
type input "-"
click at [312, 365] on input "textbox" at bounding box center [455, 373] width 322 height 16
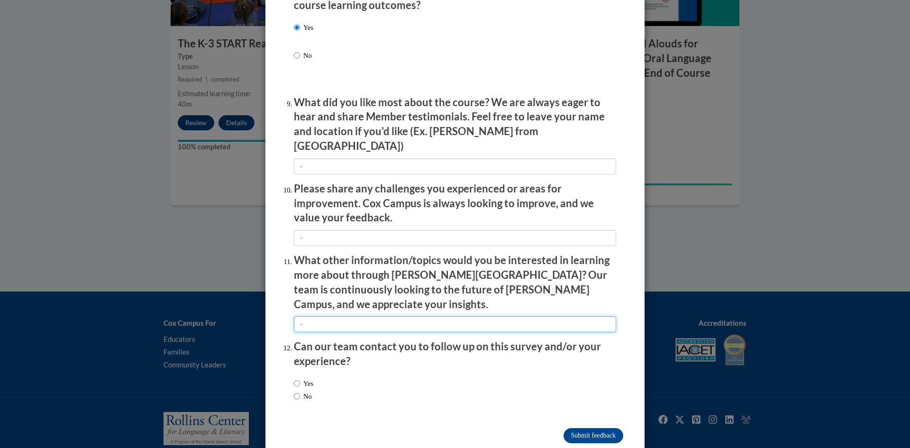
scroll to position [1522, 0]
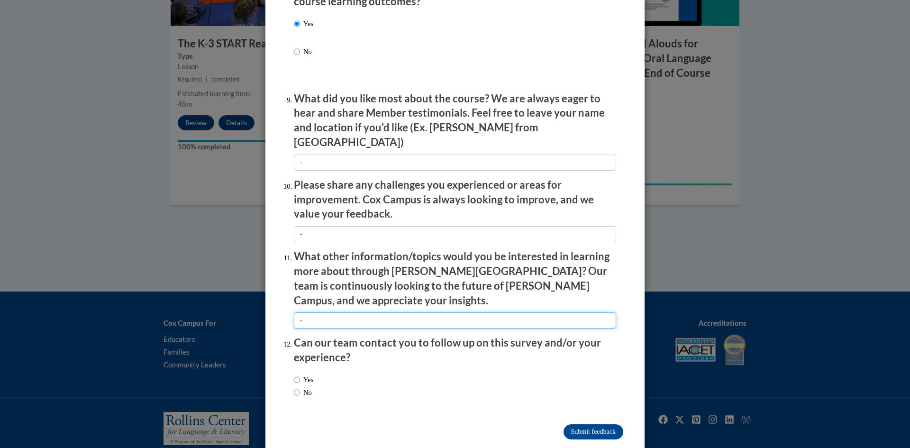
type input "-"
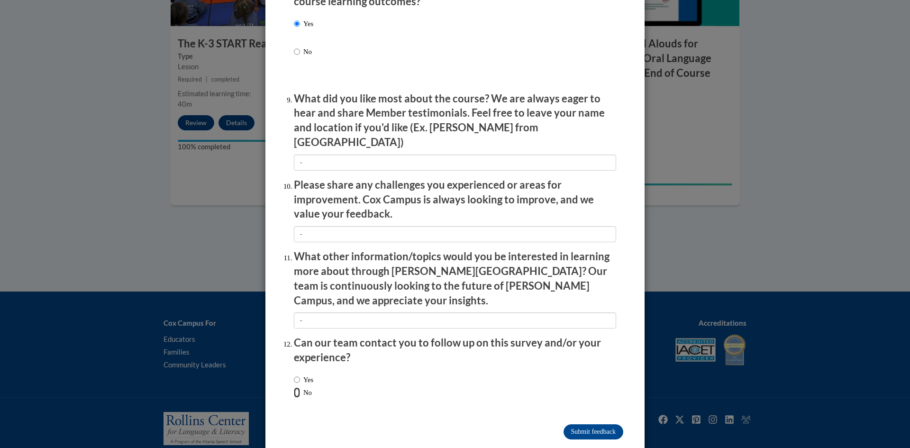
click at [295, 387] on input "No" at bounding box center [297, 392] width 6 height 10
radio input "true"
click at [617, 424] on input "Submit feedback" at bounding box center [594, 431] width 60 height 15
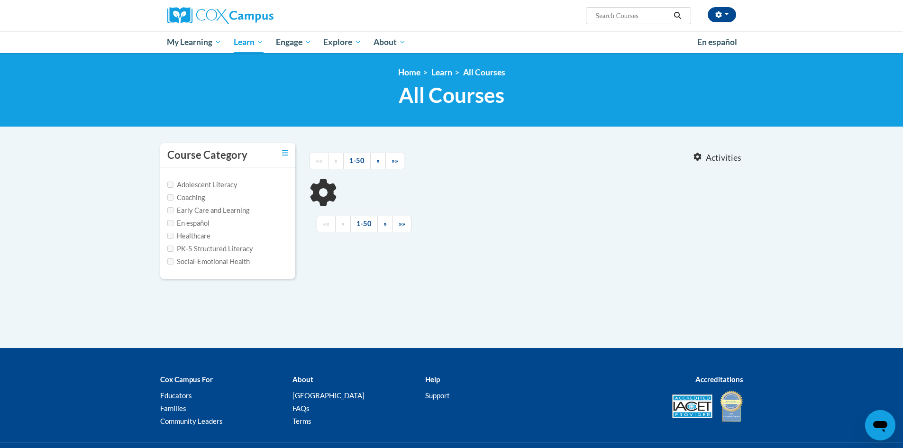
type input "vocabulary instruction"
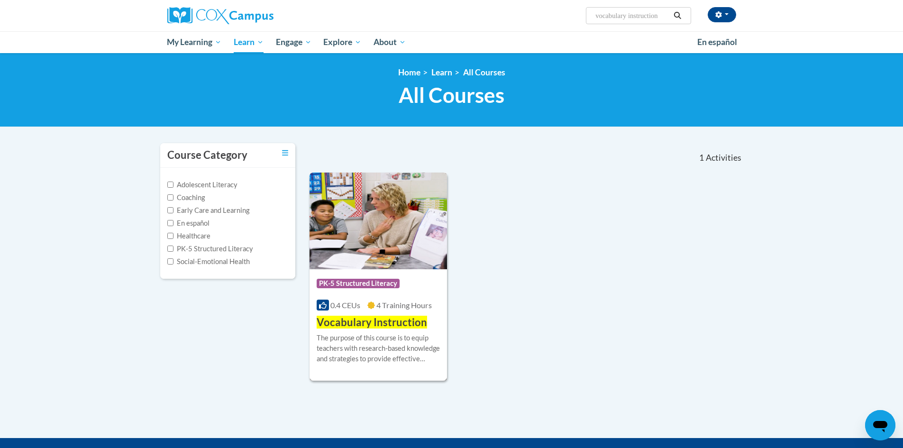
drag, startPoint x: 401, startPoint y: 235, endPoint x: 390, endPoint y: 230, distance: 11.9
click at [390, 230] on img at bounding box center [379, 221] width 138 height 97
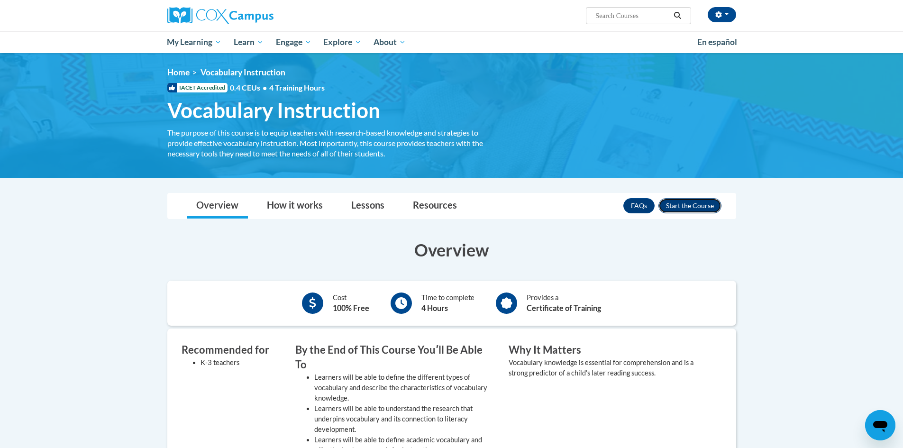
click at [680, 205] on button "Enroll" at bounding box center [690, 205] width 63 height 15
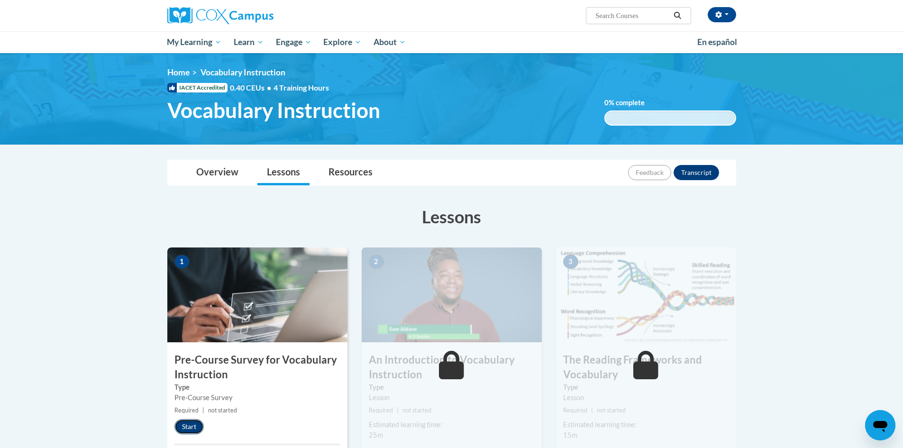
click at [194, 431] on button "Start" at bounding box center [188, 426] width 29 height 15
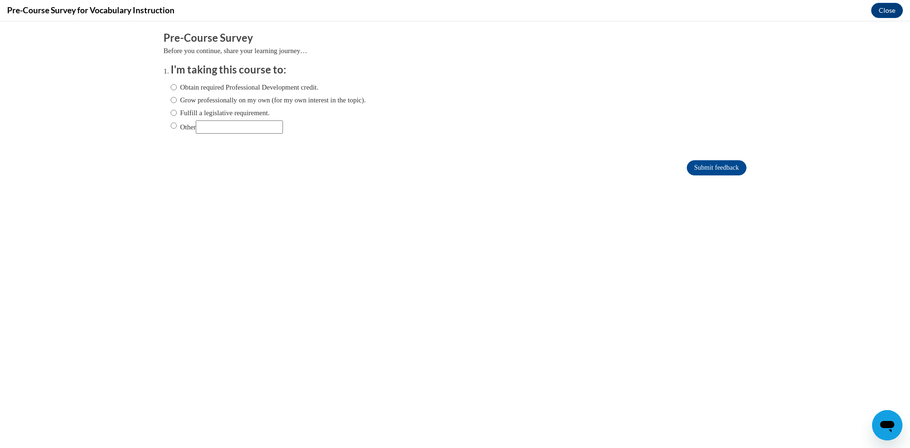
click at [172, 88] on label "Obtain required Professional Development credit." at bounding box center [245, 87] width 148 height 10
click at [172, 88] on input "Obtain required Professional Development credit." at bounding box center [174, 87] width 6 height 10
radio input "true"
click at [707, 170] on input "Submit feedback" at bounding box center [717, 167] width 60 height 15
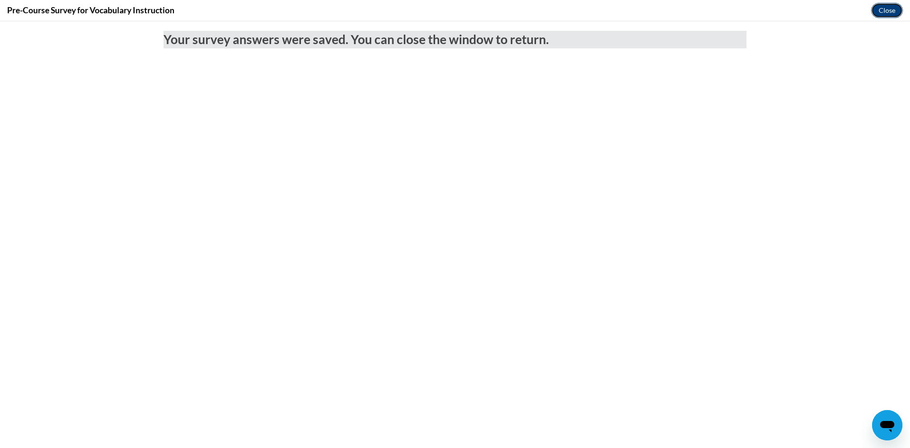
click at [873, 8] on button "Close" at bounding box center [887, 10] width 32 height 15
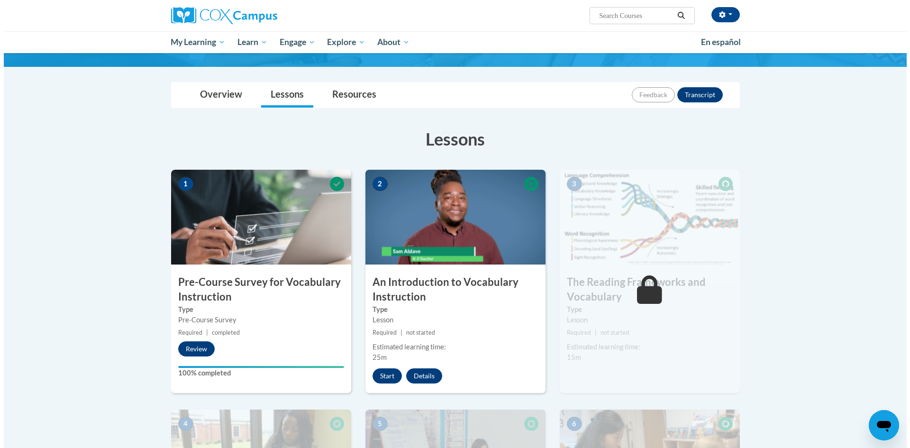
scroll to position [95, 0]
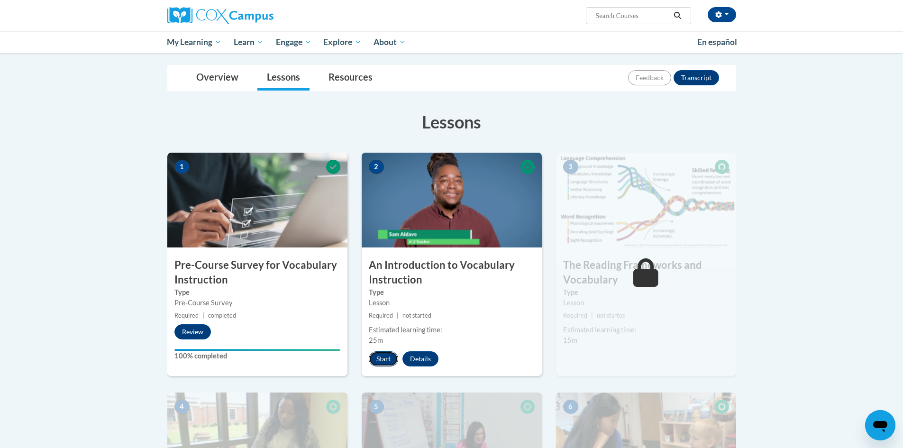
click at [382, 357] on button "Start" at bounding box center [383, 358] width 29 height 15
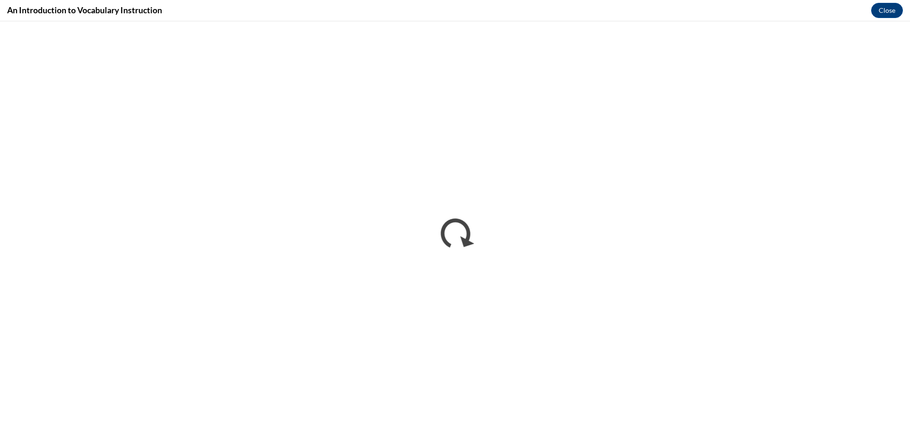
scroll to position [0, 0]
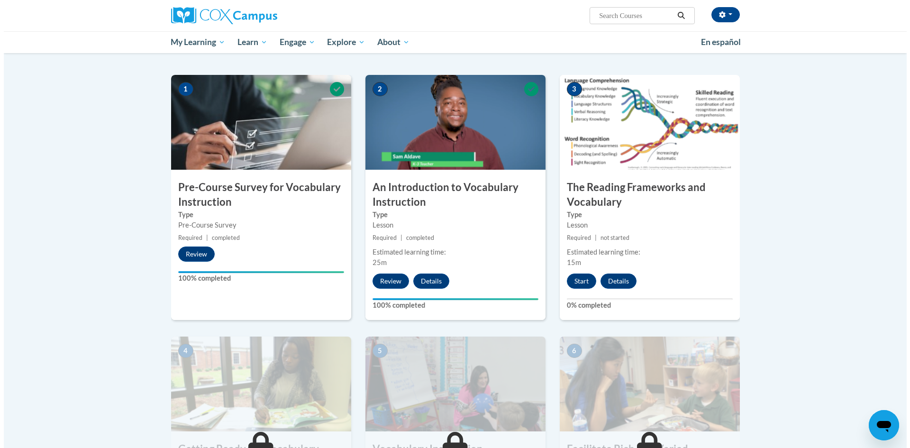
scroll to position [190, 0]
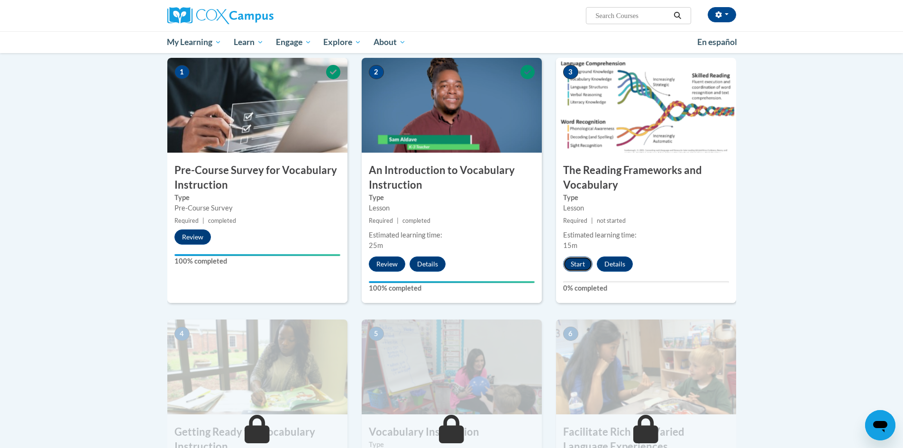
click at [576, 265] on button "Start" at bounding box center [577, 263] width 29 height 15
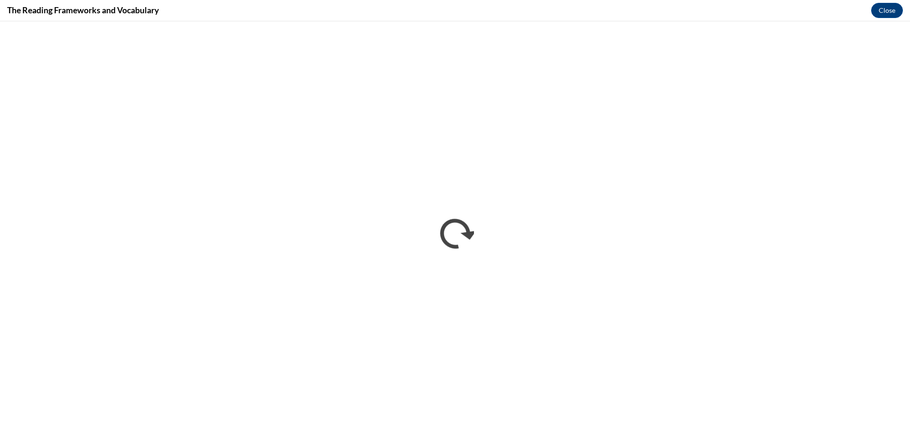
scroll to position [0, 0]
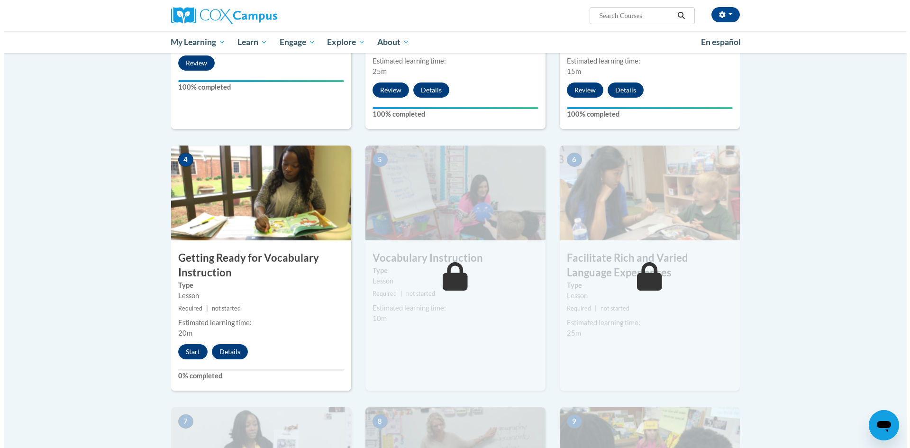
scroll to position [379, 0]
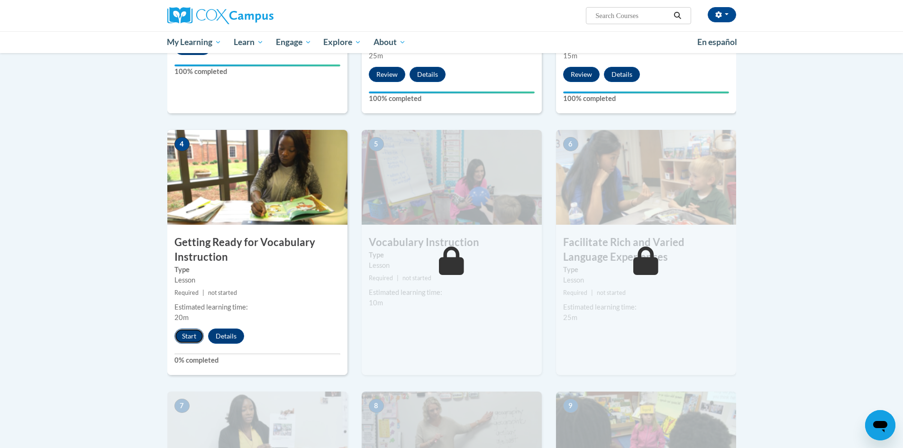
click at [179, 336] on button "Start" at bounding box center [188, 336] width 29 height 15
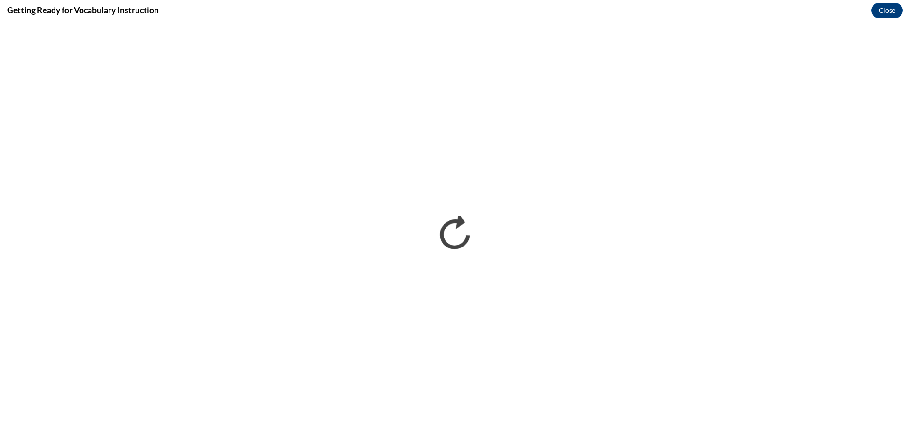
scroll to position [0, 0]
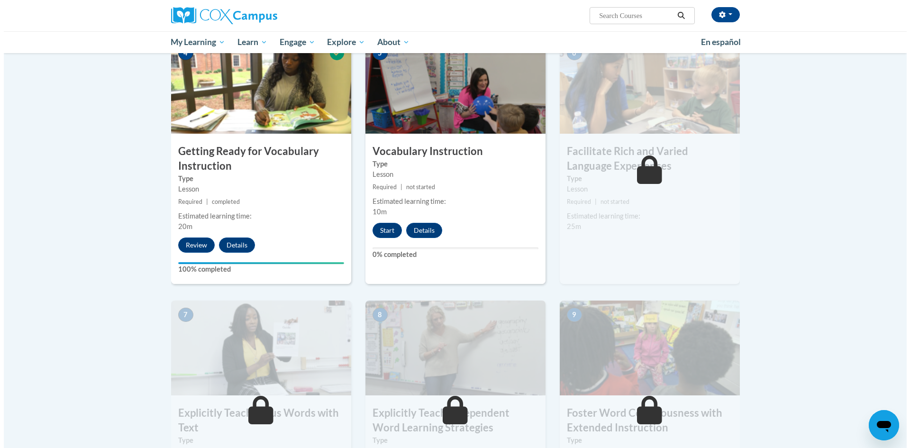
scroll to position [474, 0]
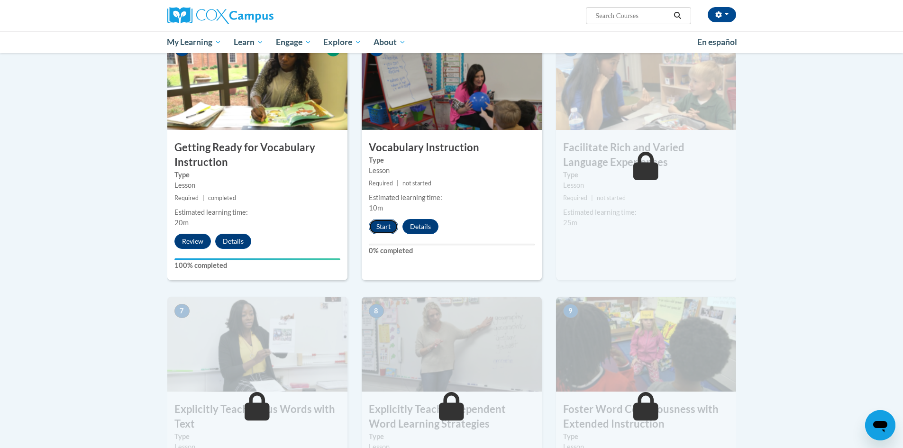
click at [389, 226] on button "Start" at bounding box center [383, 226] width 29 height 15
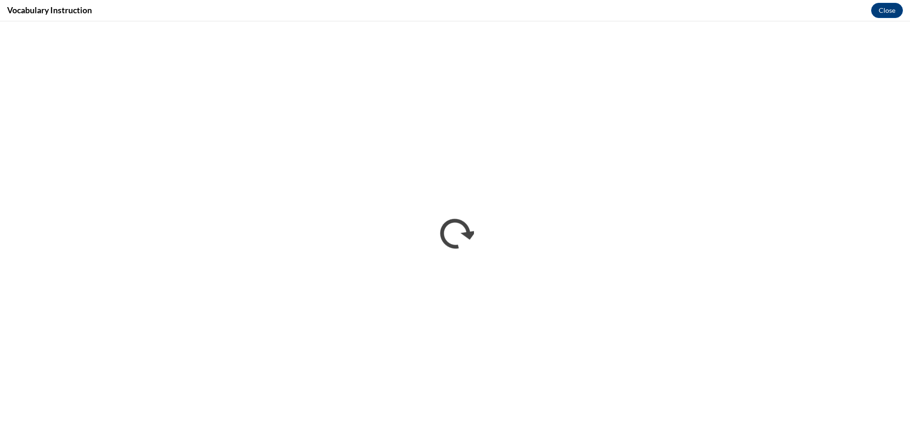
scroll to position [0, 0]
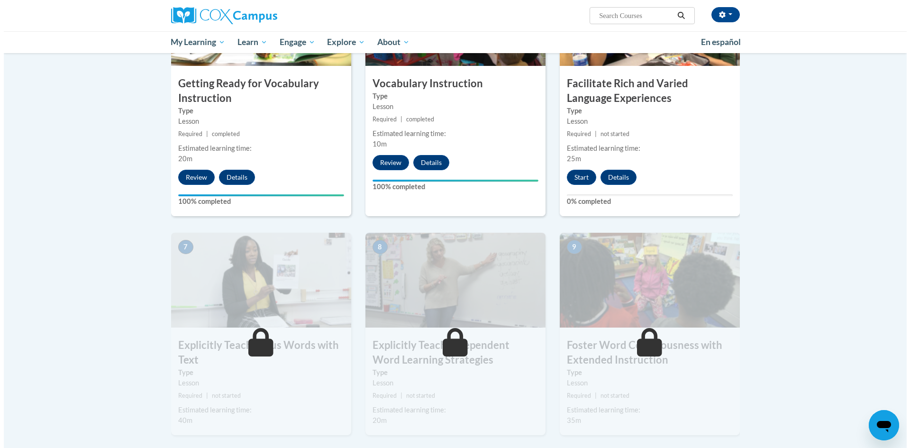
scroll to position [522, 0]
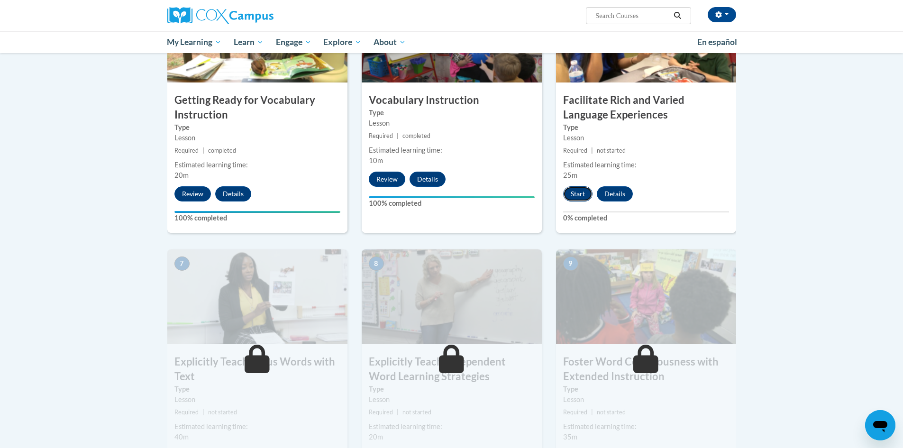
click at [582, 194] on button "Start" at bounding box center [577, 193] width 29 height 15
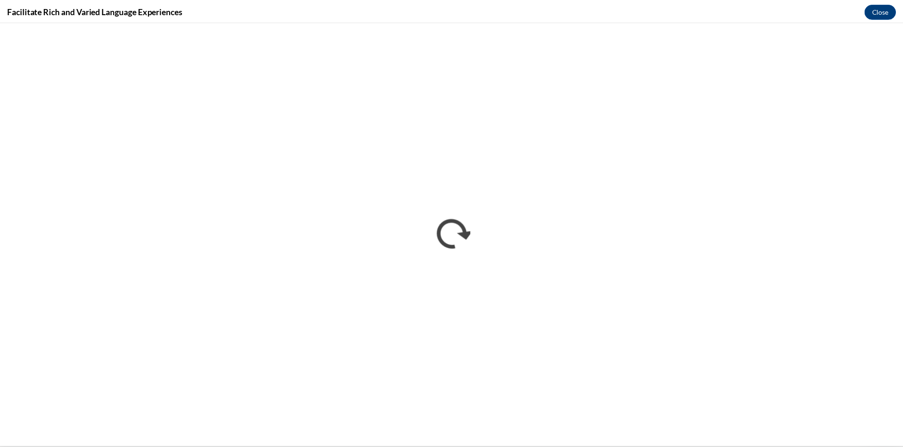
scroll to position [0, 0]
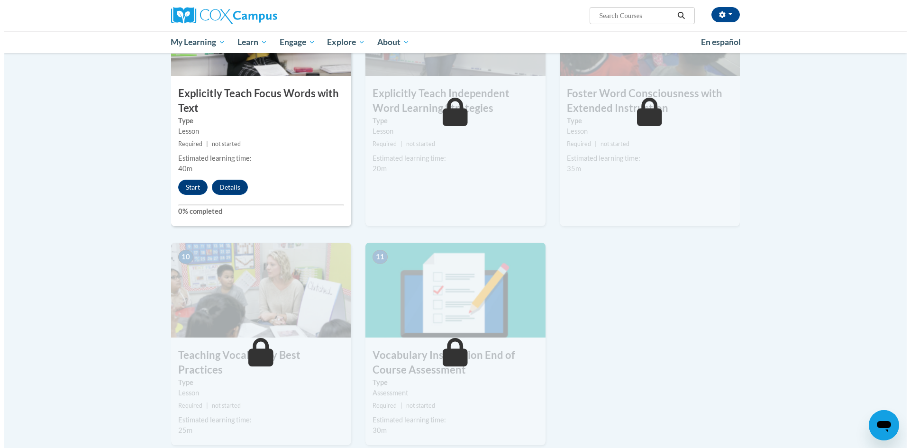
scroll to position [806, 0]
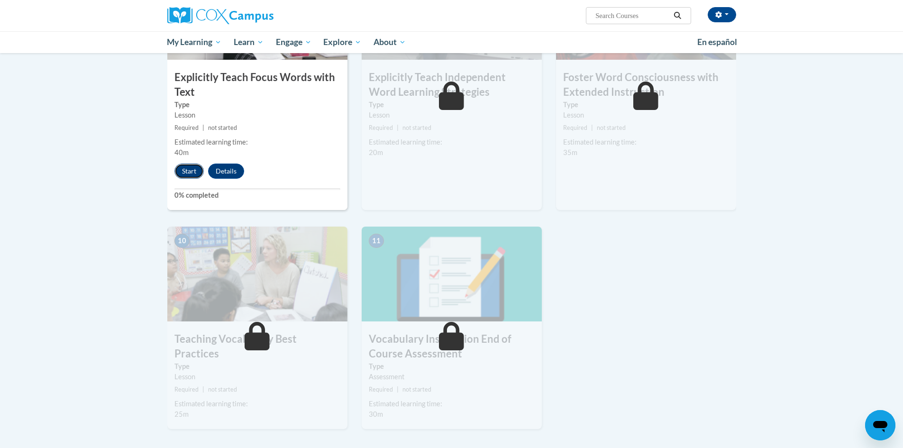
click at [189, 173] on button "Start" at bounding box center [188, 171] width 29 height 15
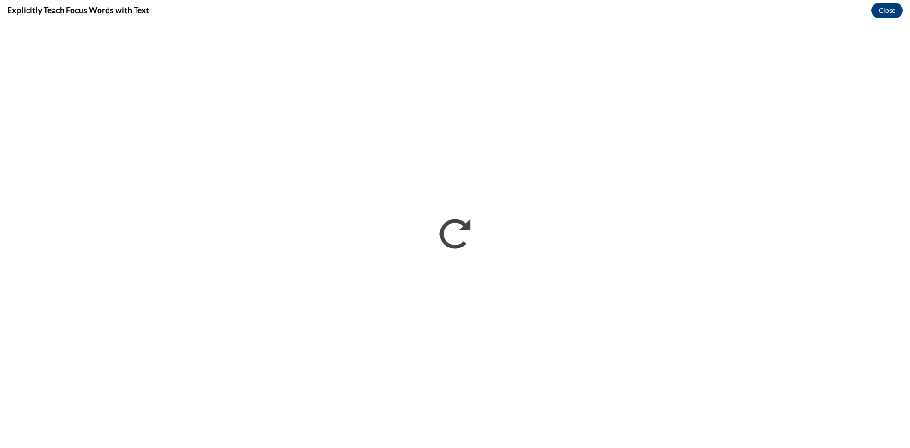
scroll to position [0, 0]
